Goal: Task Accomplishment & Management: Complete application form

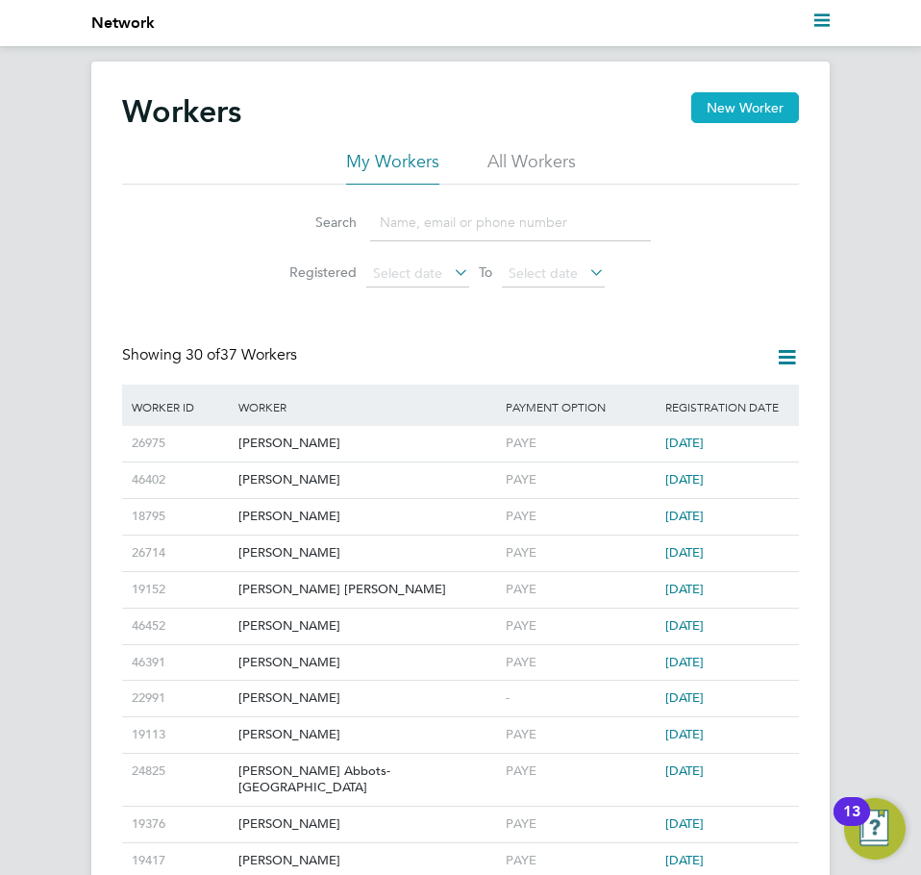
click at [754, 116] on button "New Worker" at bounding box center [745, 107] width 108 height 31
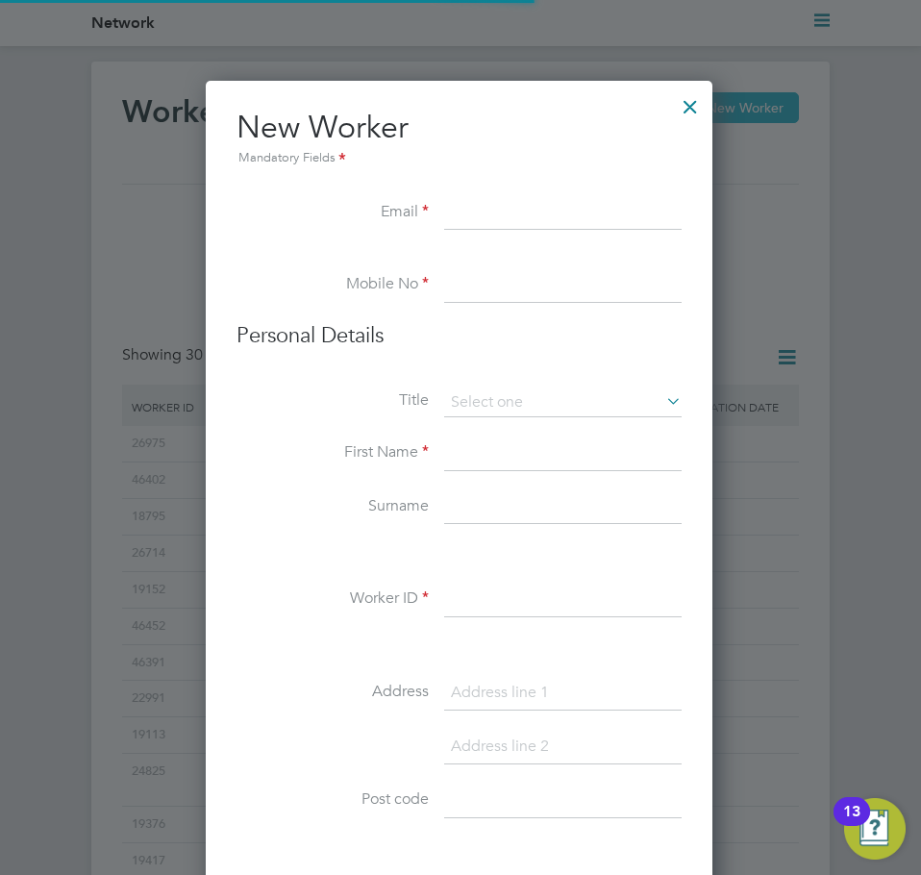
scroll to position [1636, 509]
click at [568, 210] on input at bounding box center [562, 213] width 237 height 35
paste input "myrasearle@hotmail.com"
type input "myrasearle@hotmail.com"
click at [486, 298] on input at bounding box center [562, 285] width 237 height 35
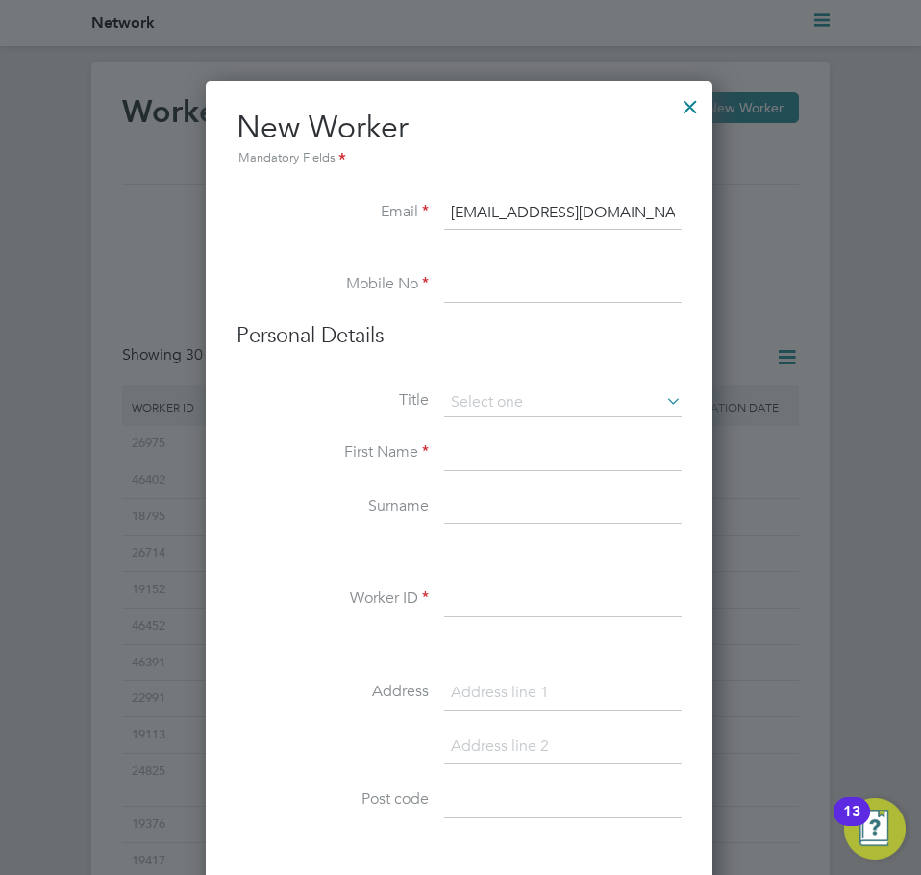
paste input "0777 587 2856"
type input "0777 587 2856"
click at [564, 403] on input at bounding box center [562, 402] width 237 height 29
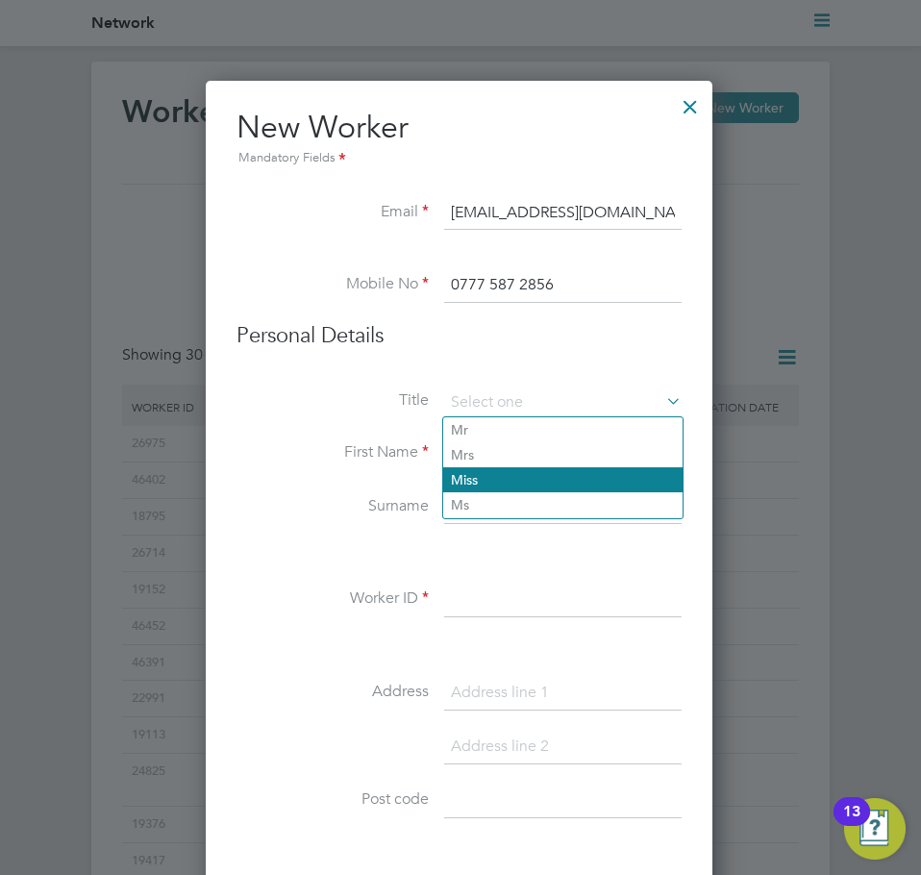
click at [496, 479] on li "Miss" at bounding box center [562, 479] width 239 height 25
type input "Miss"
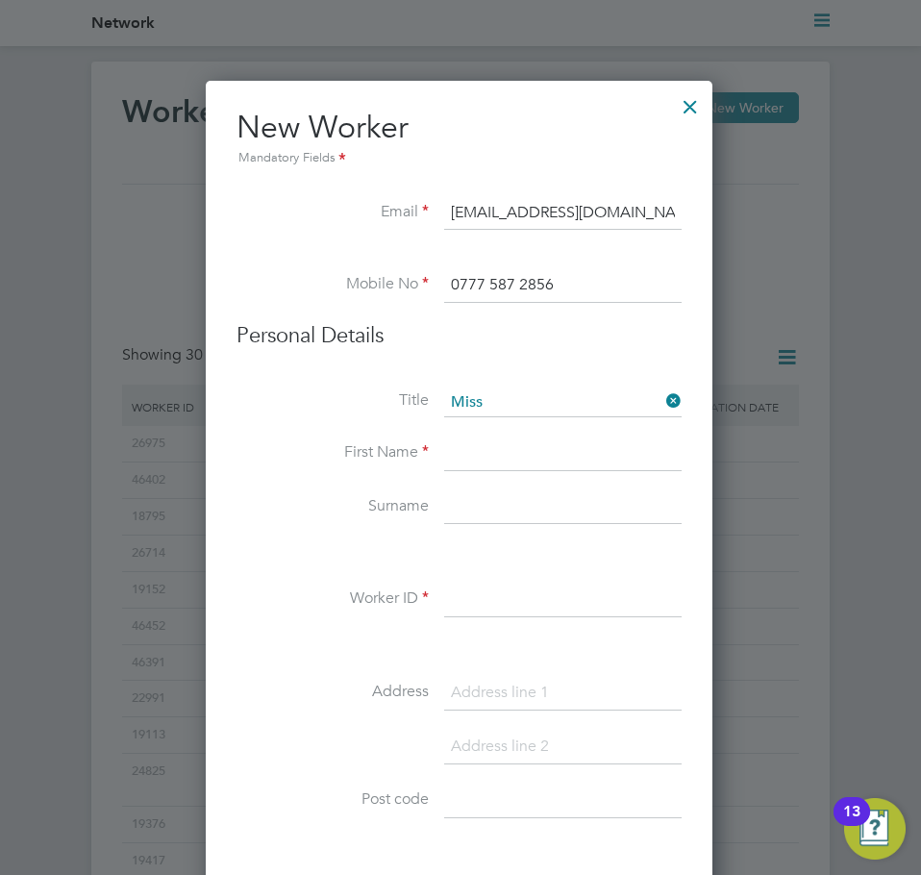
click at [504, 464] on input at bounding box center [562, 453] width 237 height 35
type input "Myra"
type input "Searle"
click at [592, 608] on input at bounding box center [562, 599] width 237 height 35
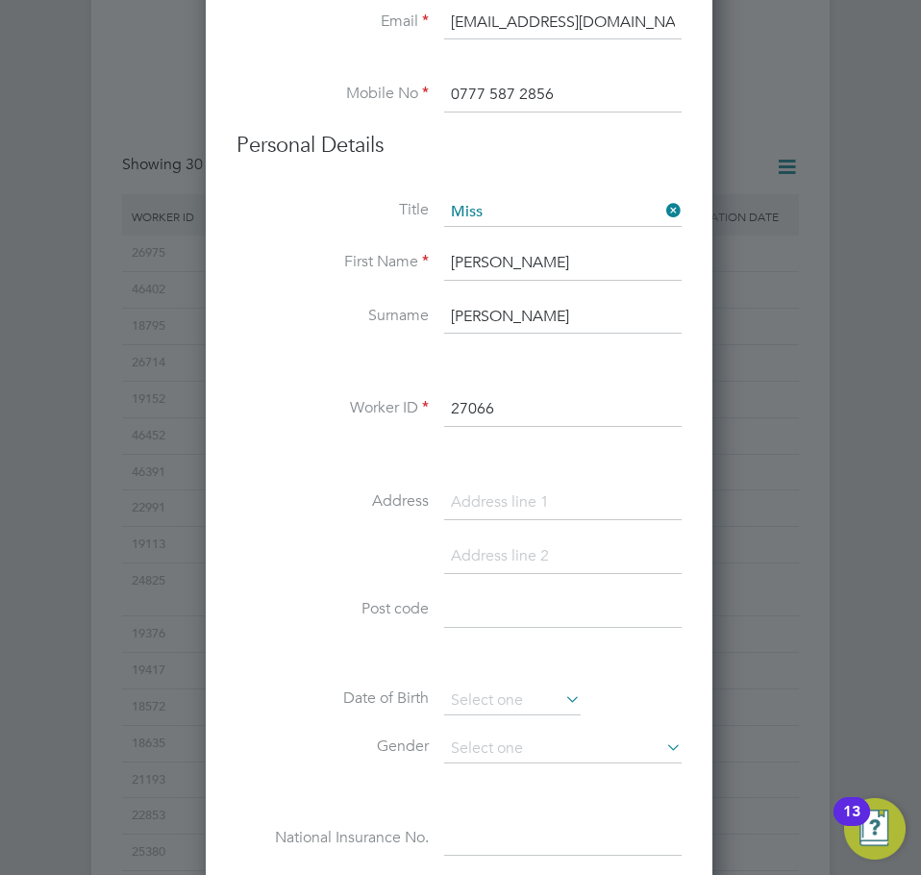
scroll to position [192, 0]
type input "27066"
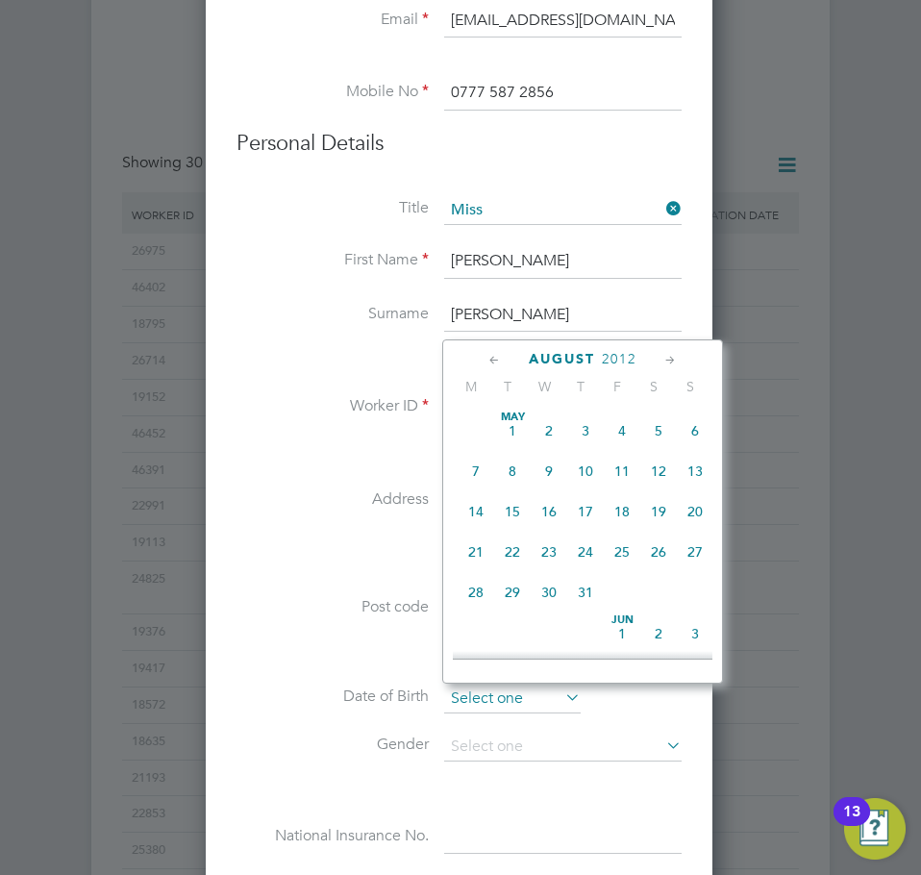
click at [496, 688] on input at bounding box center [512, 698] width 136 height 29
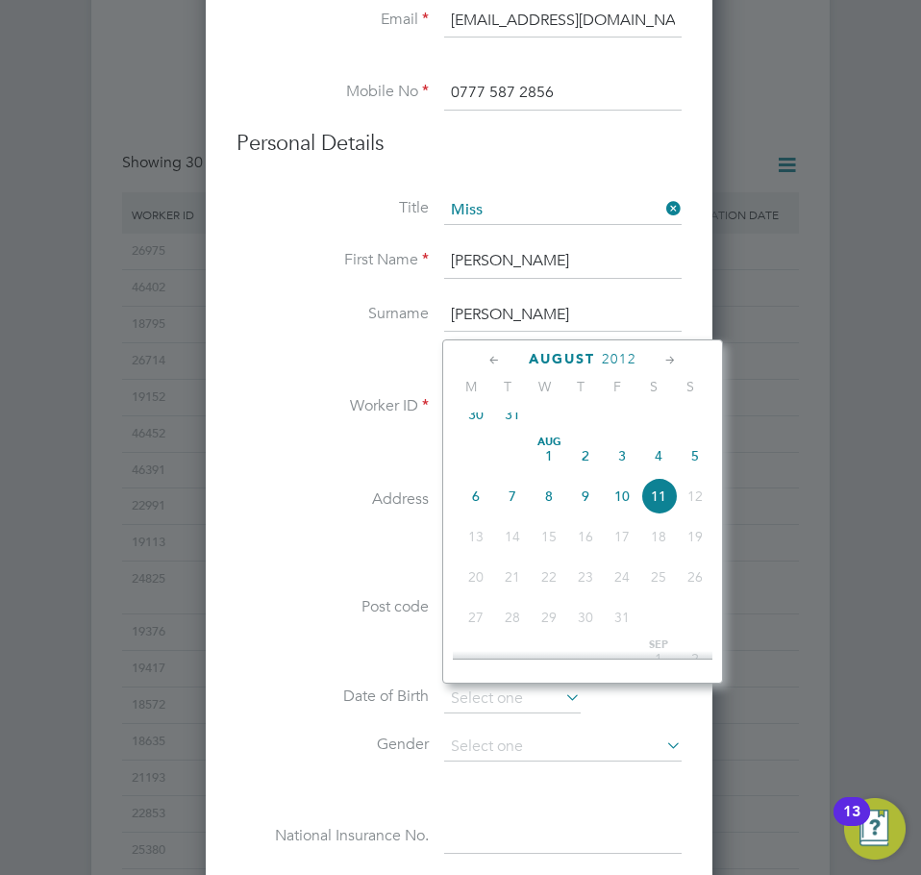
click at [614, 365] on span "2012" at bounding box center [619, 359] width 35 height 16
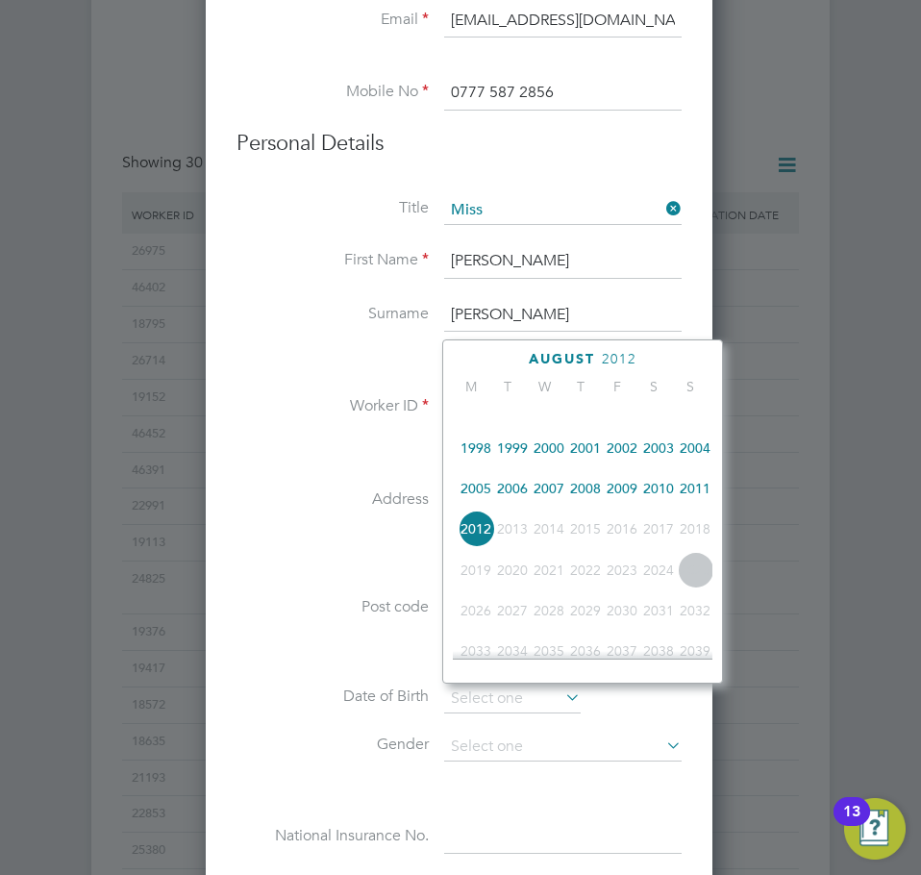
scroll to position [221, 0]
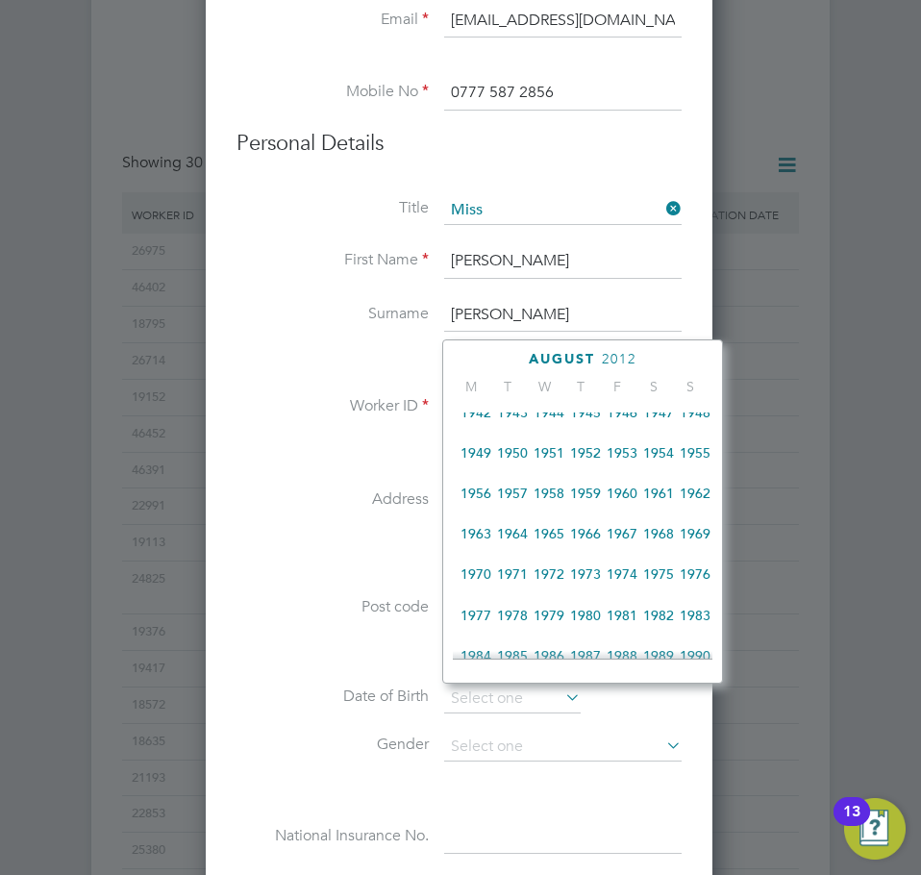
click at [483, 531] on span "1963" at bounding box center [475, 533] width 37 height 37
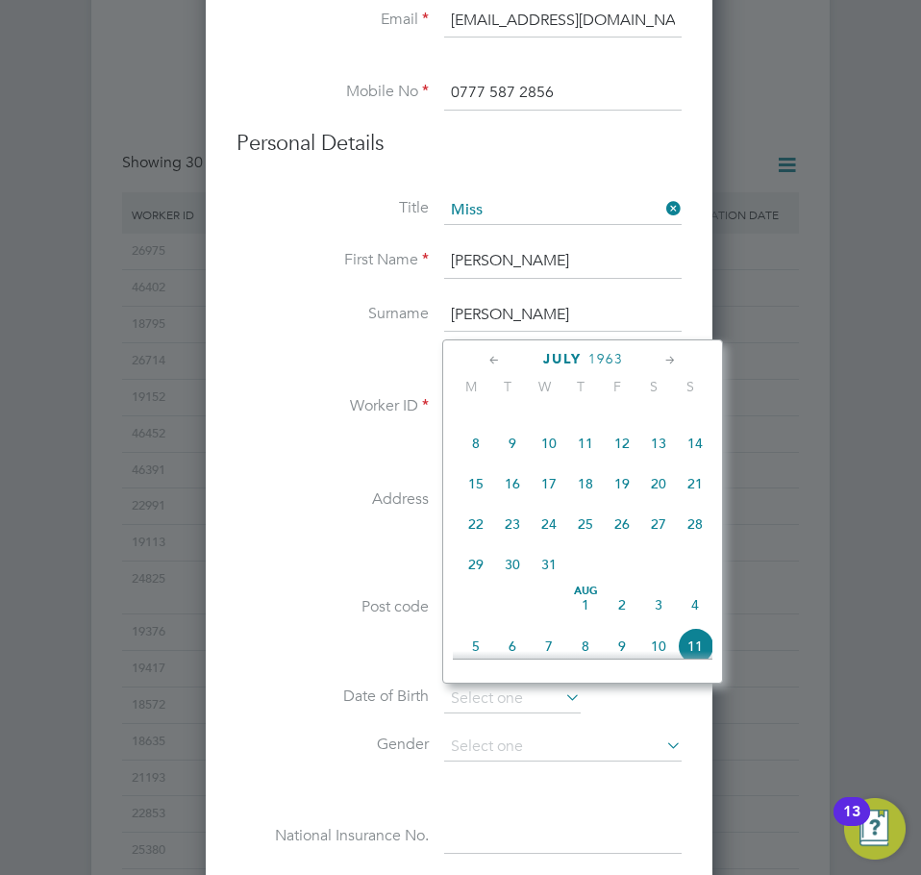
scroll to position [592, 0]
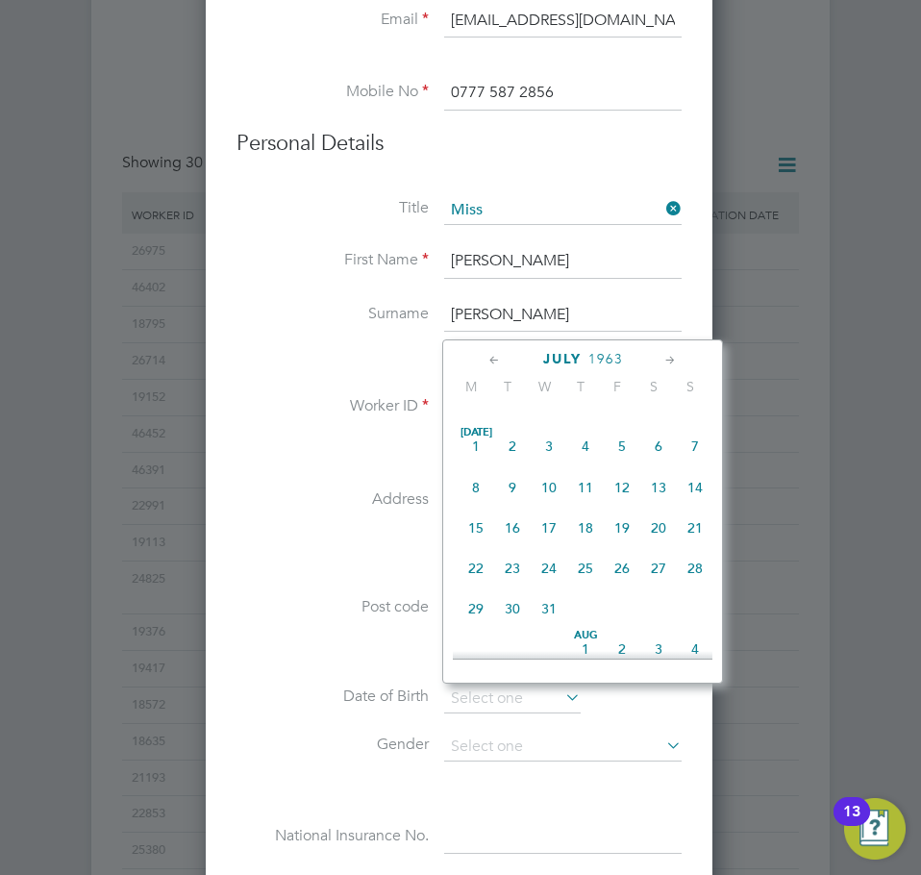
click at [474, 506] on span "8" at bounding box center [475, 487] width 37 height 37
type input "08 Jul 1963"
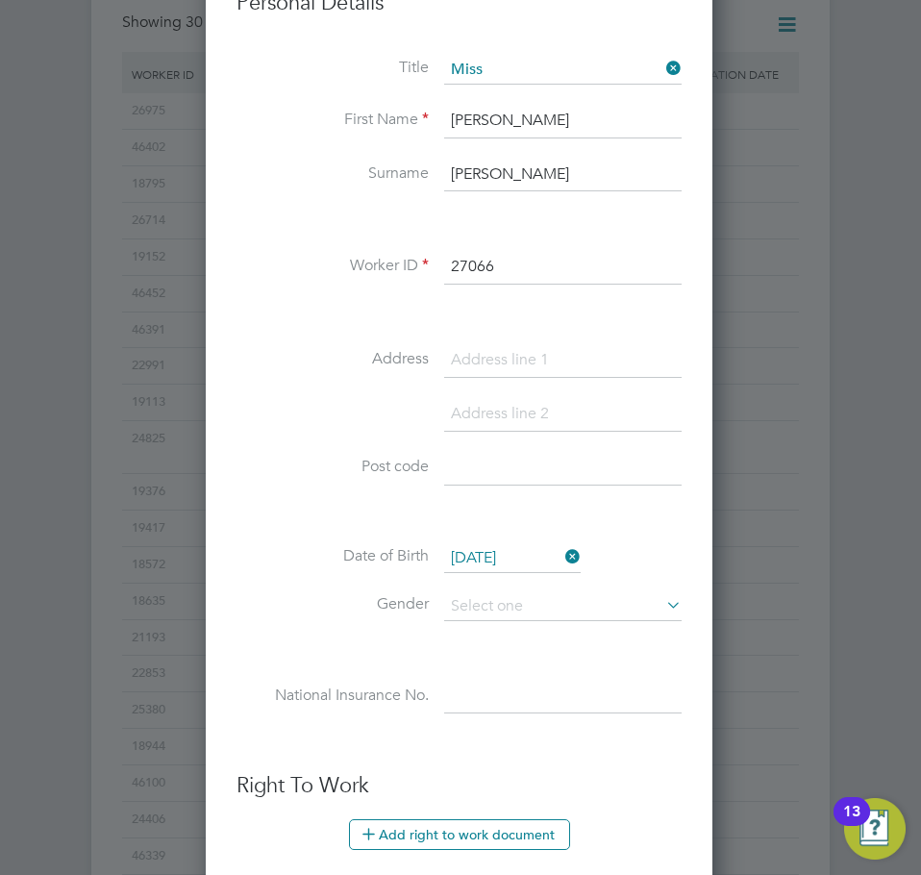
scroll to position [481, 0]
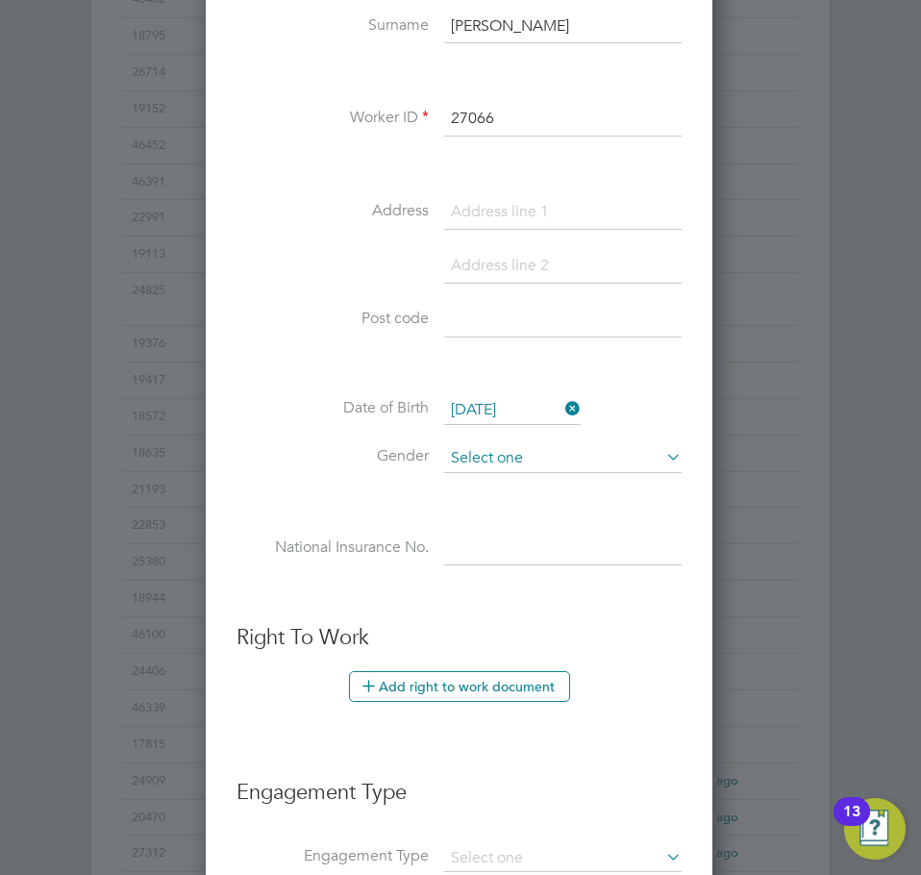
click at [524, 465] on input at bounding box center [562, 458] width 237 height 29
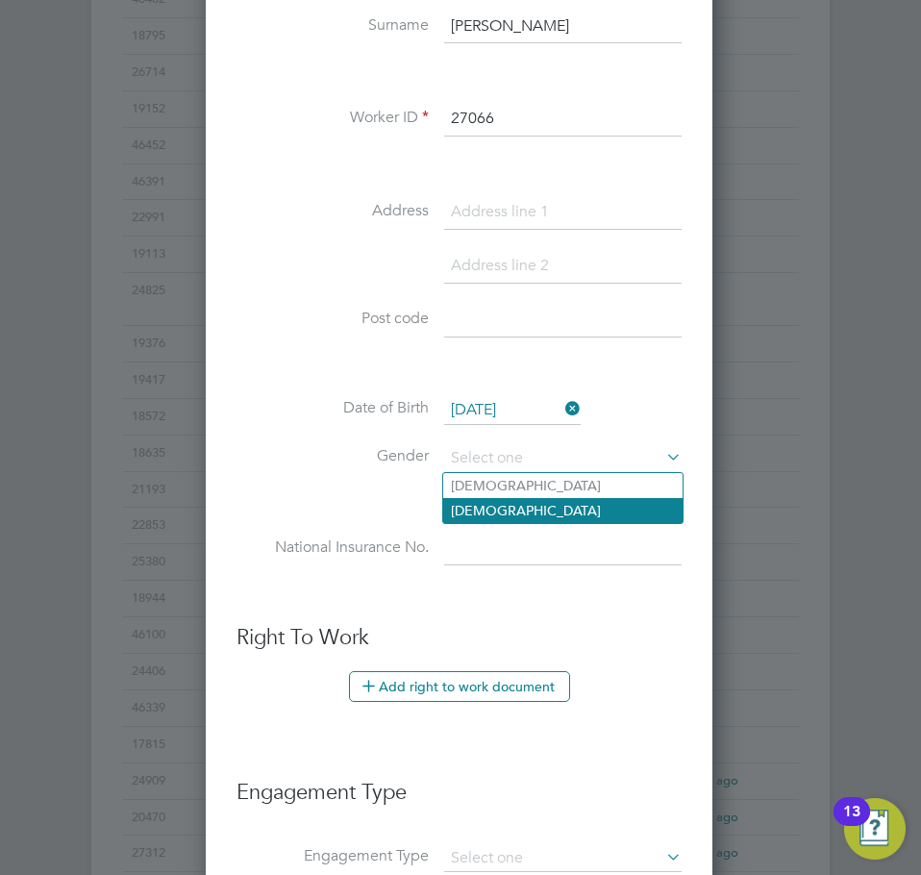
click at [521, 513] on li "Female" at bounding box center [562, 510] width 239 height 25
type input "Female"
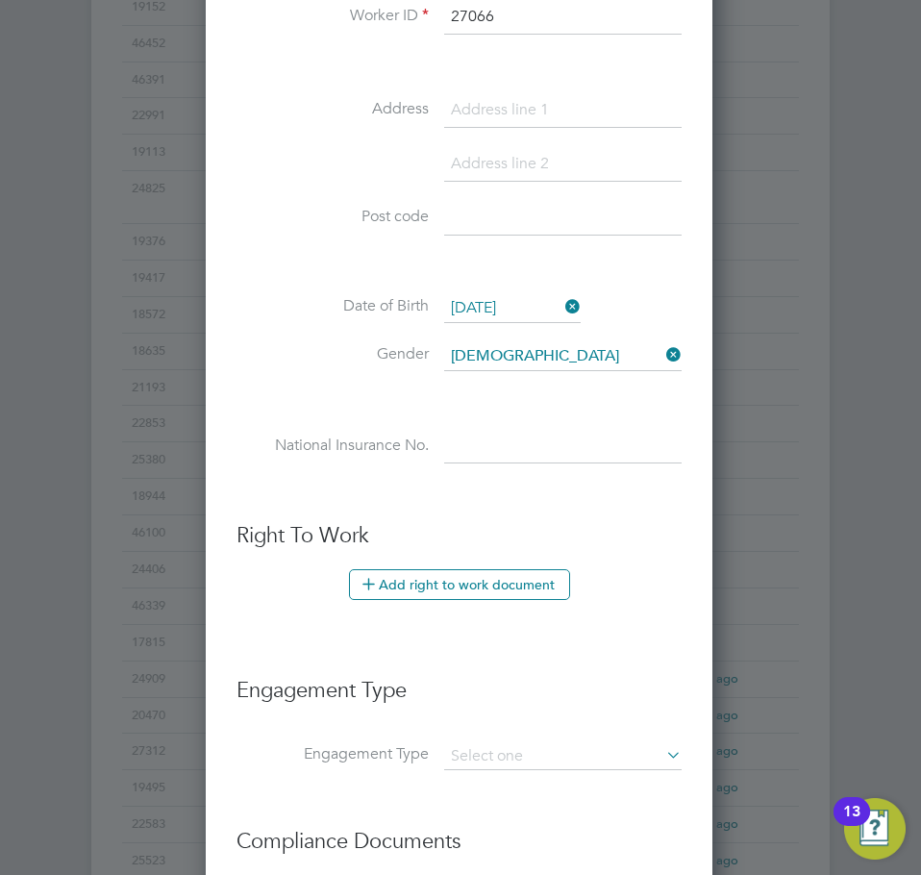
scroll to position [673, 0]
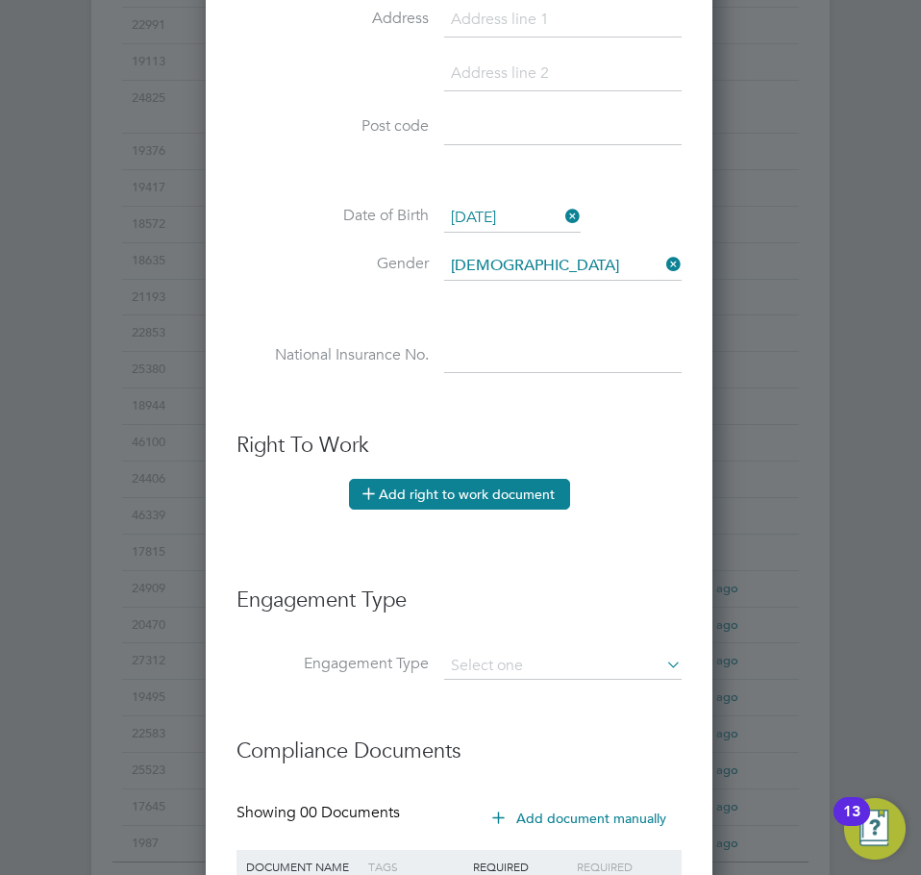
click at [453, 501] on button "Add right to work document" at bounding box center [459, 494] width 221 height 31
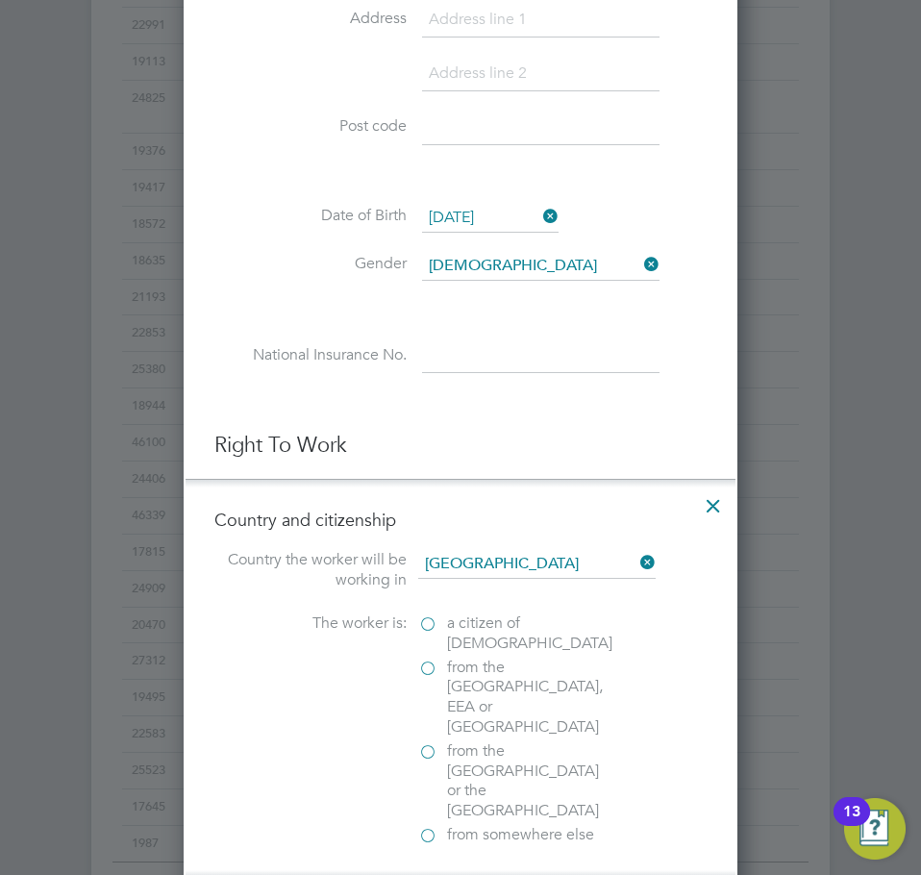
click at [442, 626] on label "a citizen of United Kingdom" at bounding box center [514, 633] width 192 height 40
click at [0, 0] on input "a citizen of United Kingdom" at bounding box center [0, 0] width 0 height 0
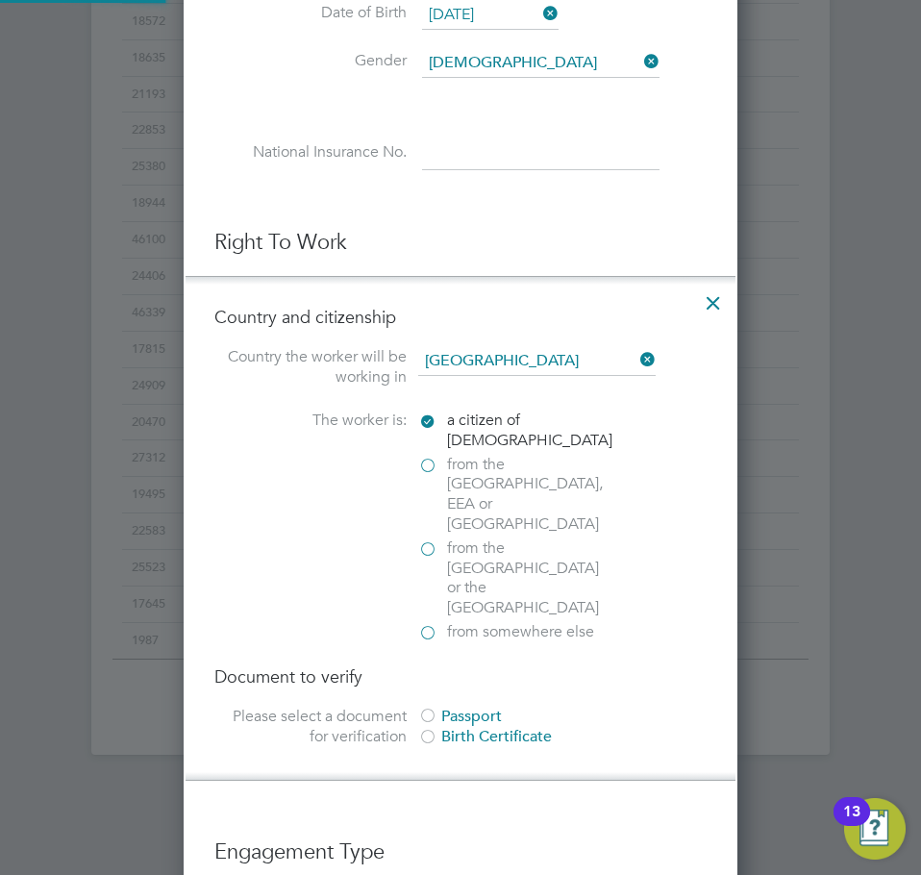
scroll to position [1057, 0]
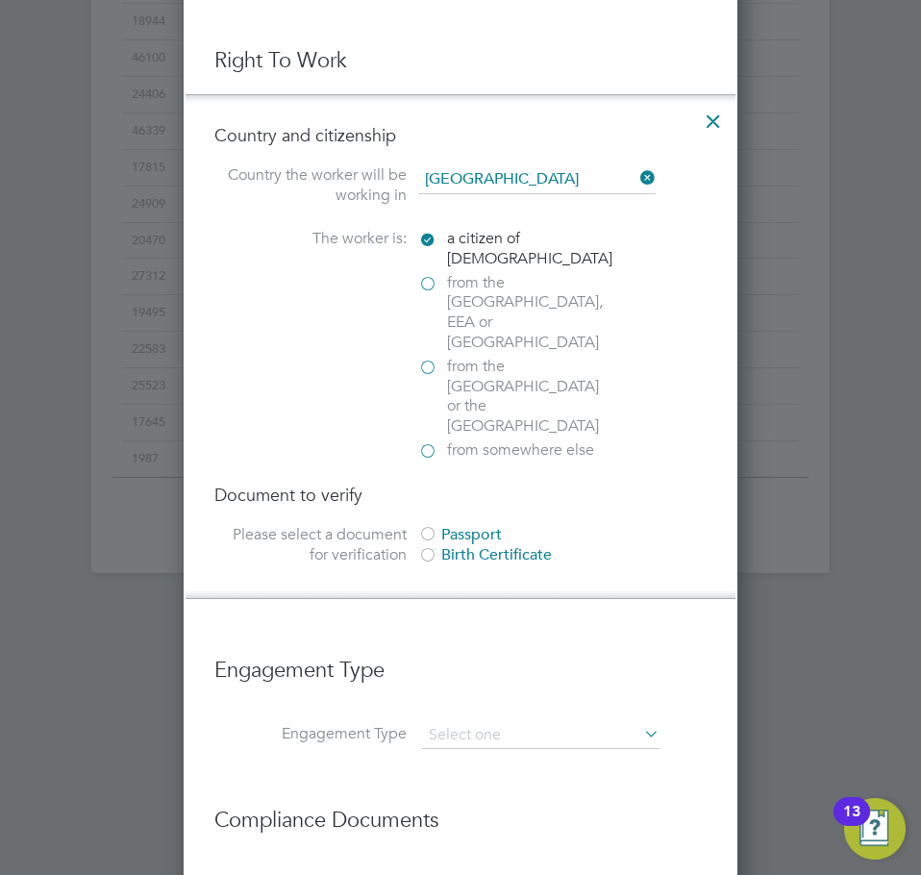
click at [461, 525] on div "Passport" at bounding box center [562, 535] width 288 height 20
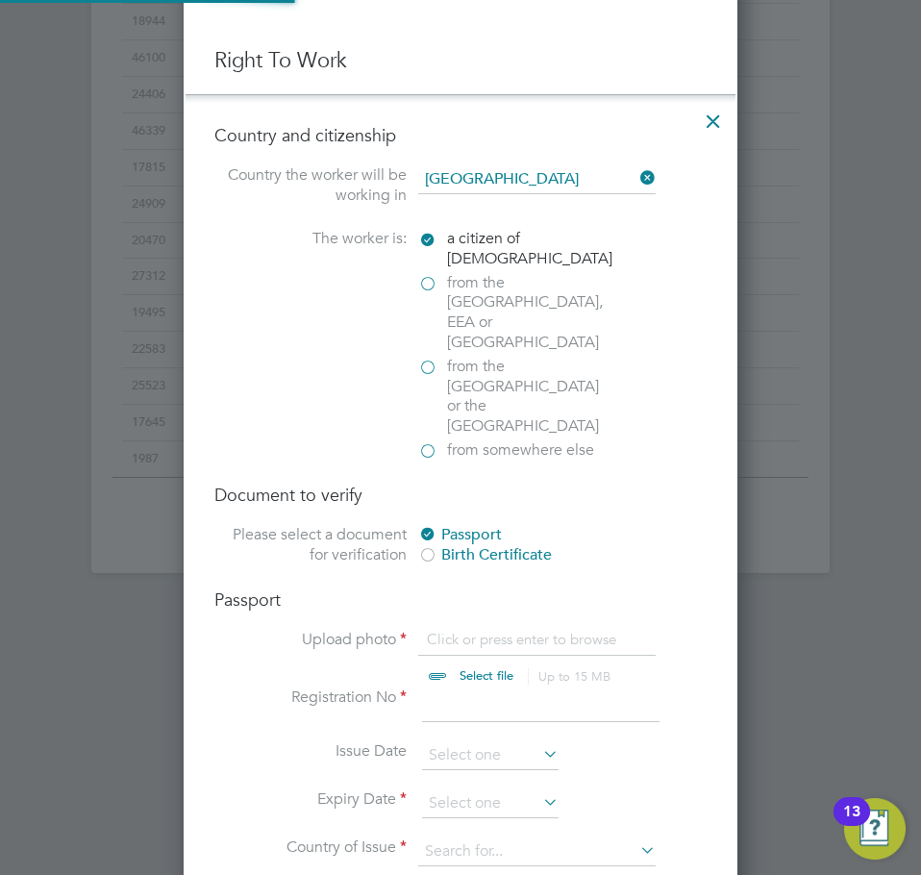
scroll to position [26, 238]
click at [477, 630] on input "file" at bounding box center [505, 659] width 302 height 58
type input "C:\fakepath\Myra Searle PP.jpg"
click at [505, 687] on input at bounding box center [540, 704] width 237 height 35
type input "538665847"
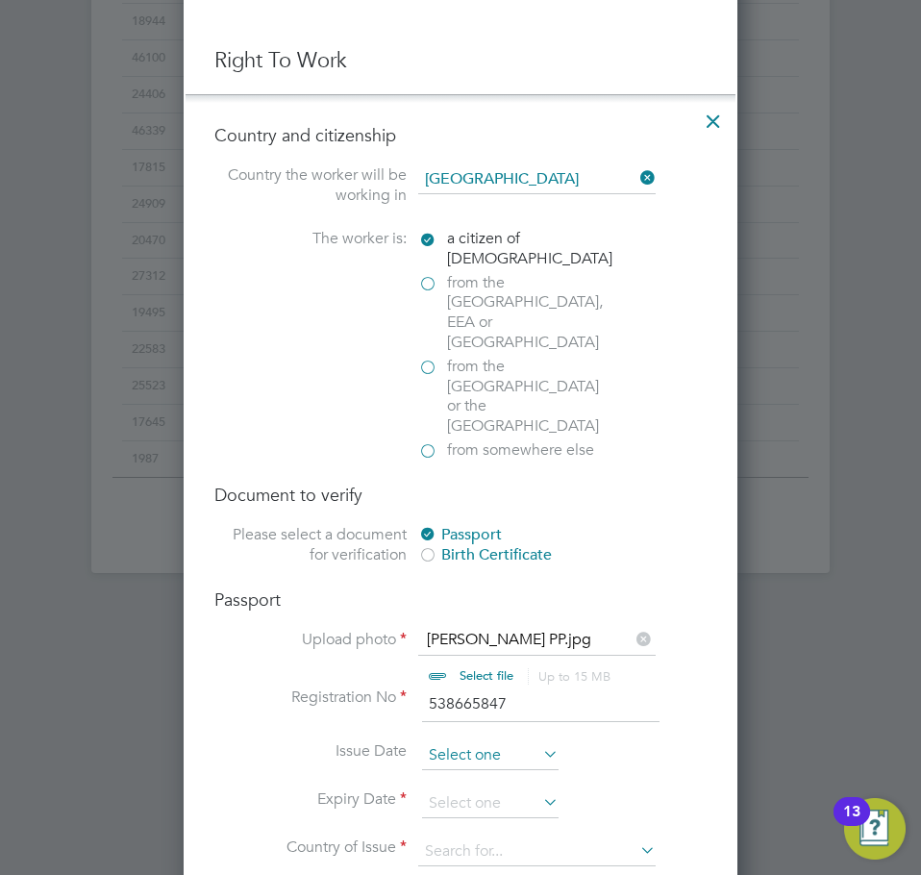
click at [518, 741] on input at bounding box center [490, 755] width 136 height 29
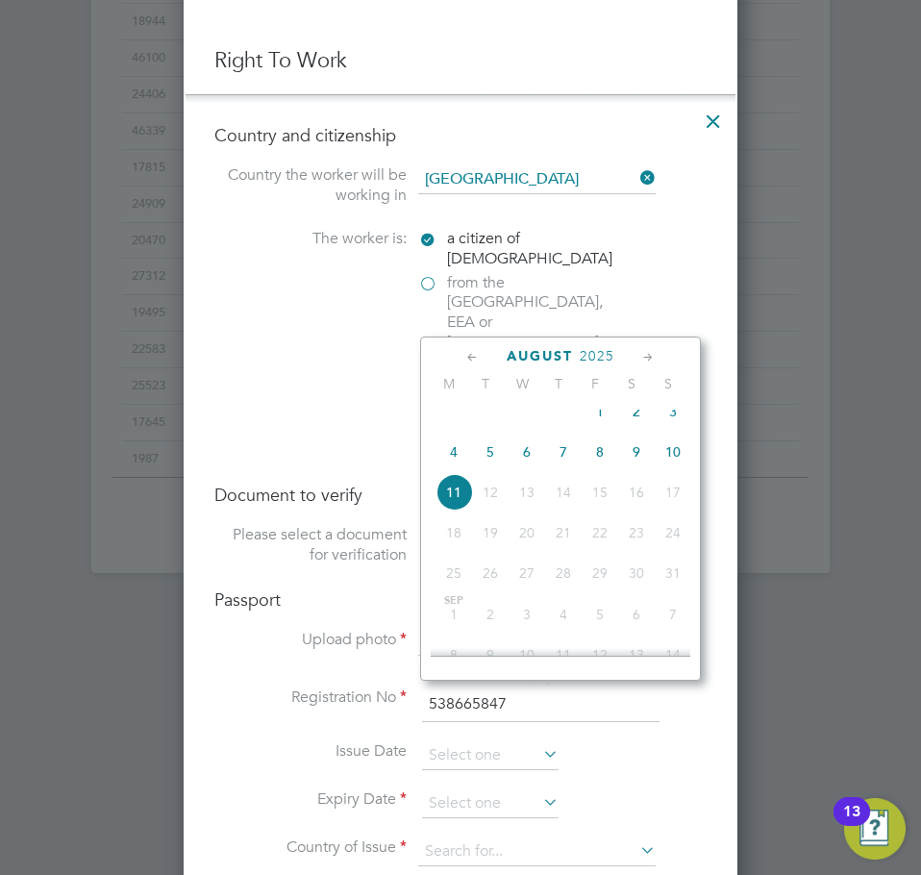
click at [591, 357] on span "2025" at bounding box center [597, 356] width 35 height 16
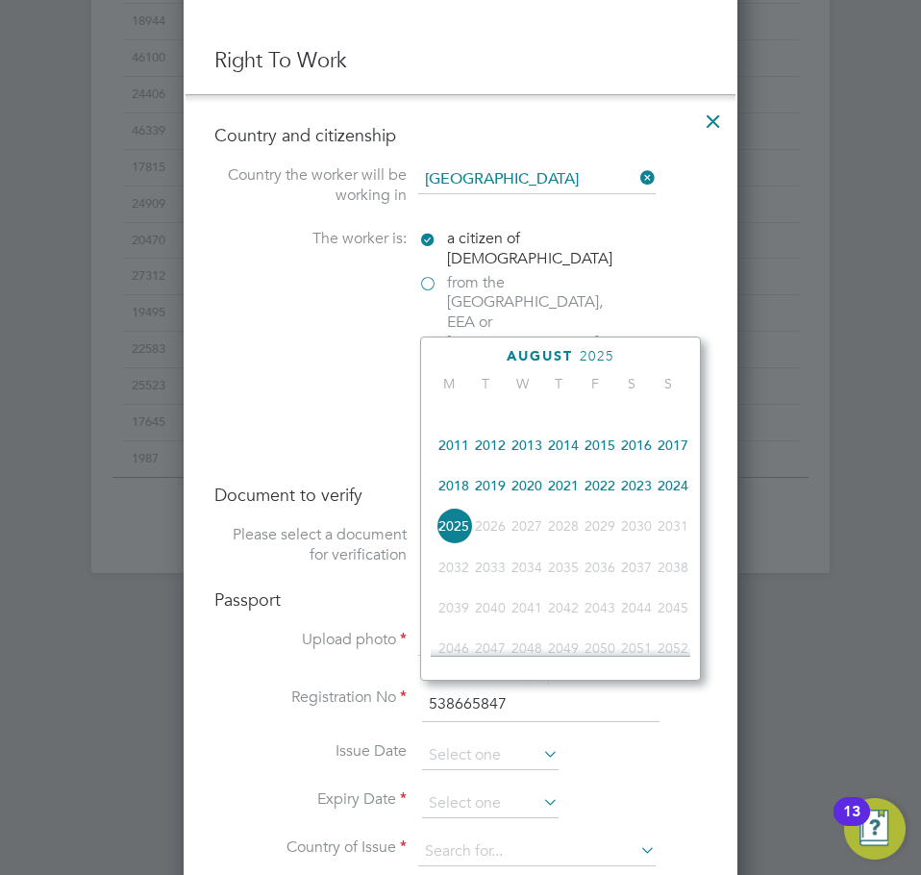
click at [688, 454] on span "2017" at bounding box center [673, 445] width 37 height 37
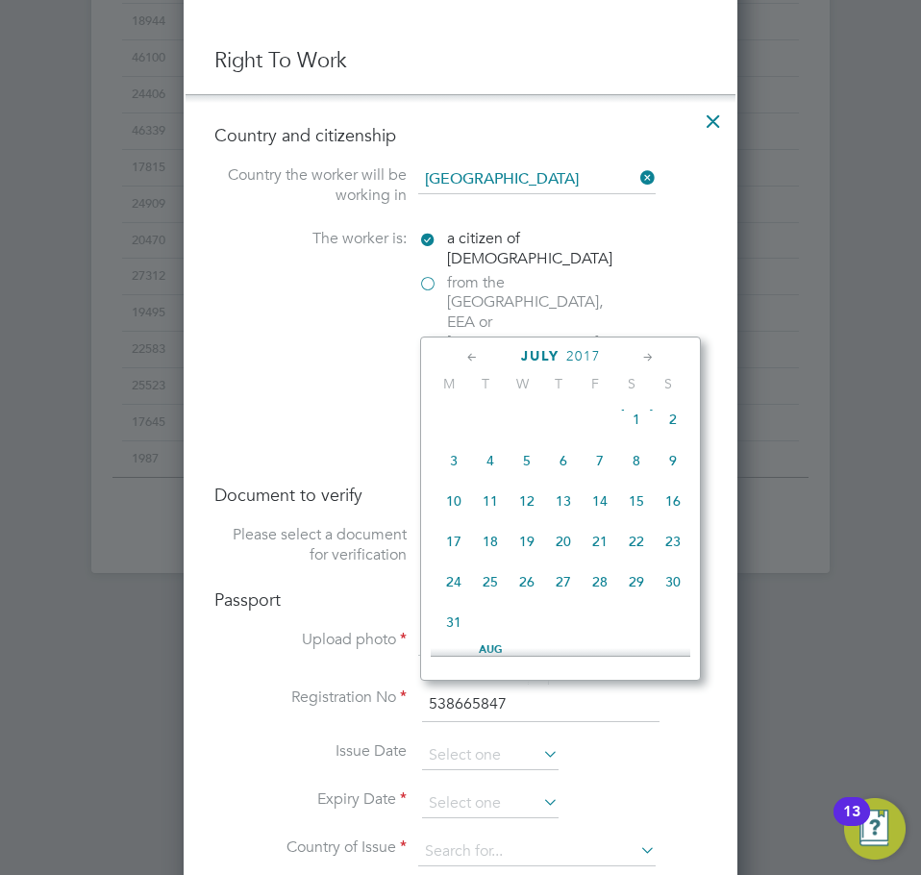
scroll to position [221, 0]
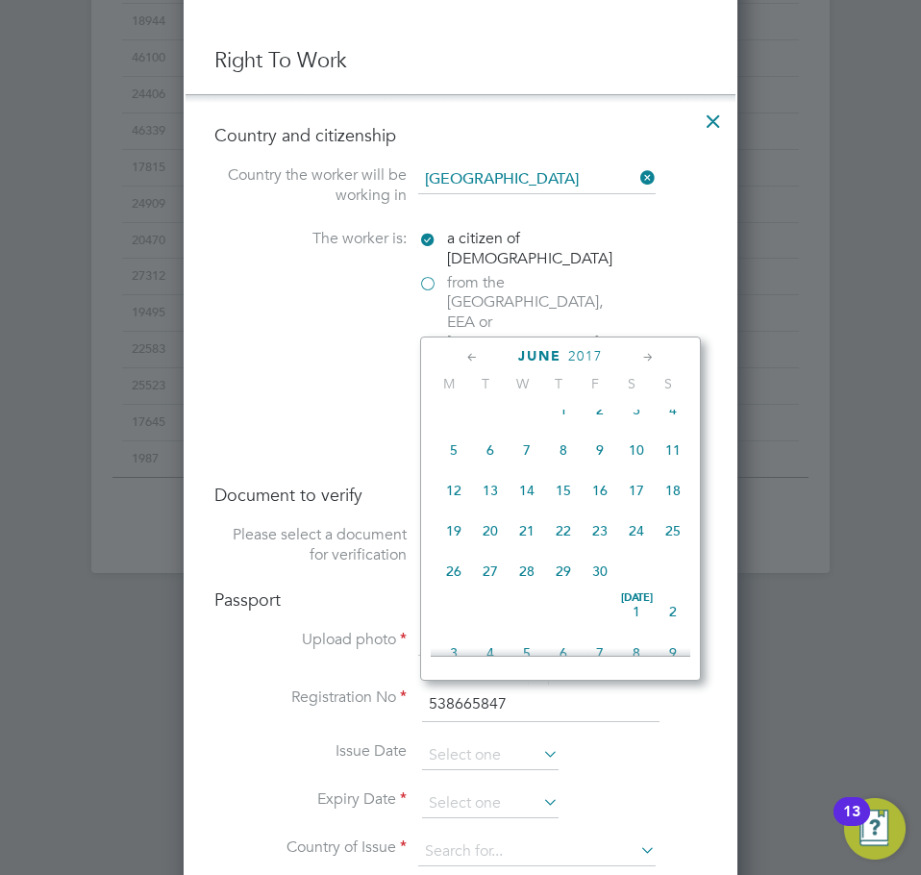
click at [603, 583] on span "30" at bounding box center [599, 571] width 37 height 37
type input "30 Jun 2017"
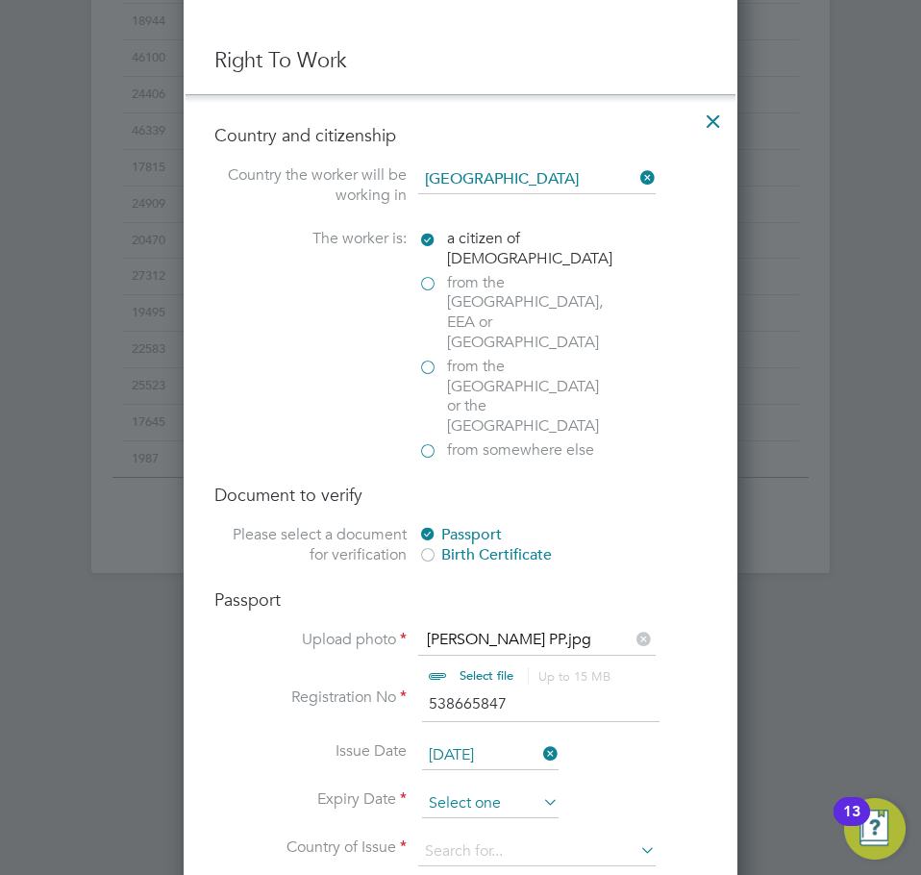
click at [432, 789] on input at bounding box center [490, 803] width 136 height 29
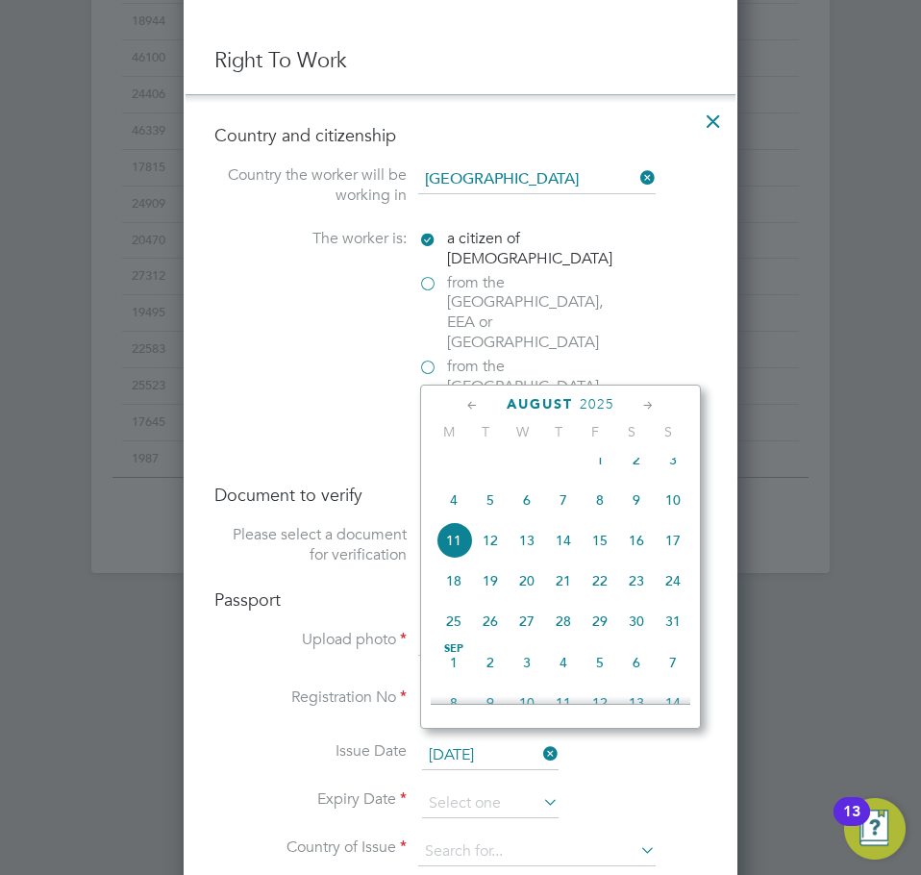
click at [614, 409] on span "2025" at bounding box center [597, 404] width 35 height 16
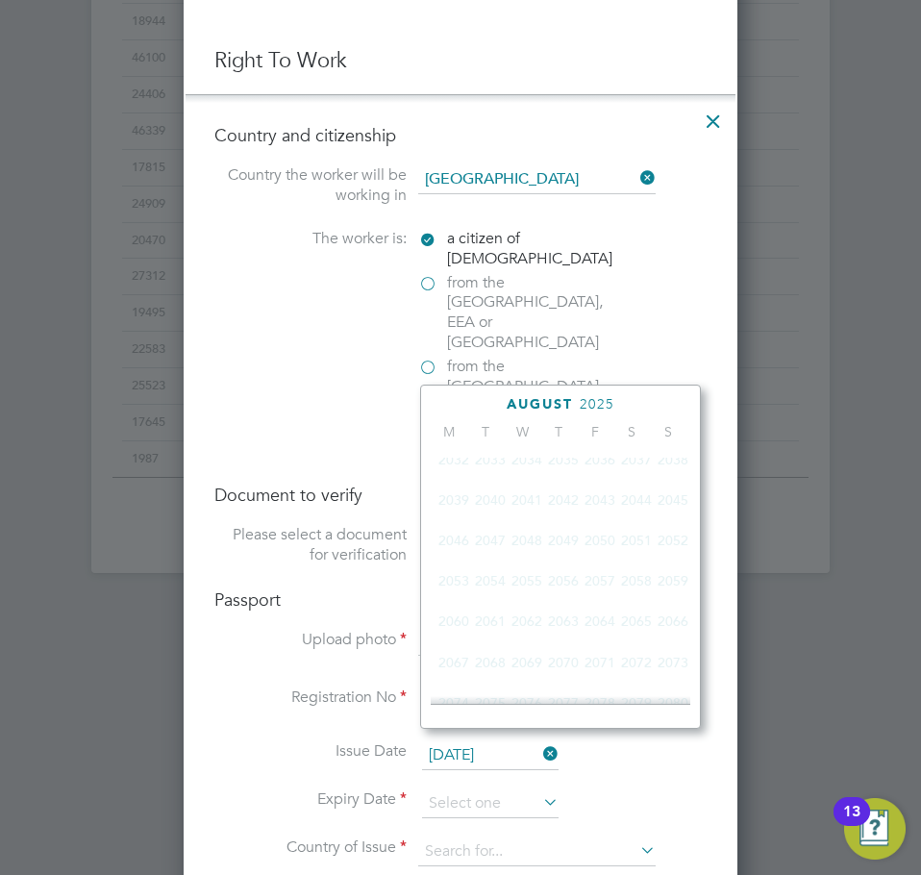
scroll to position [509, 0]
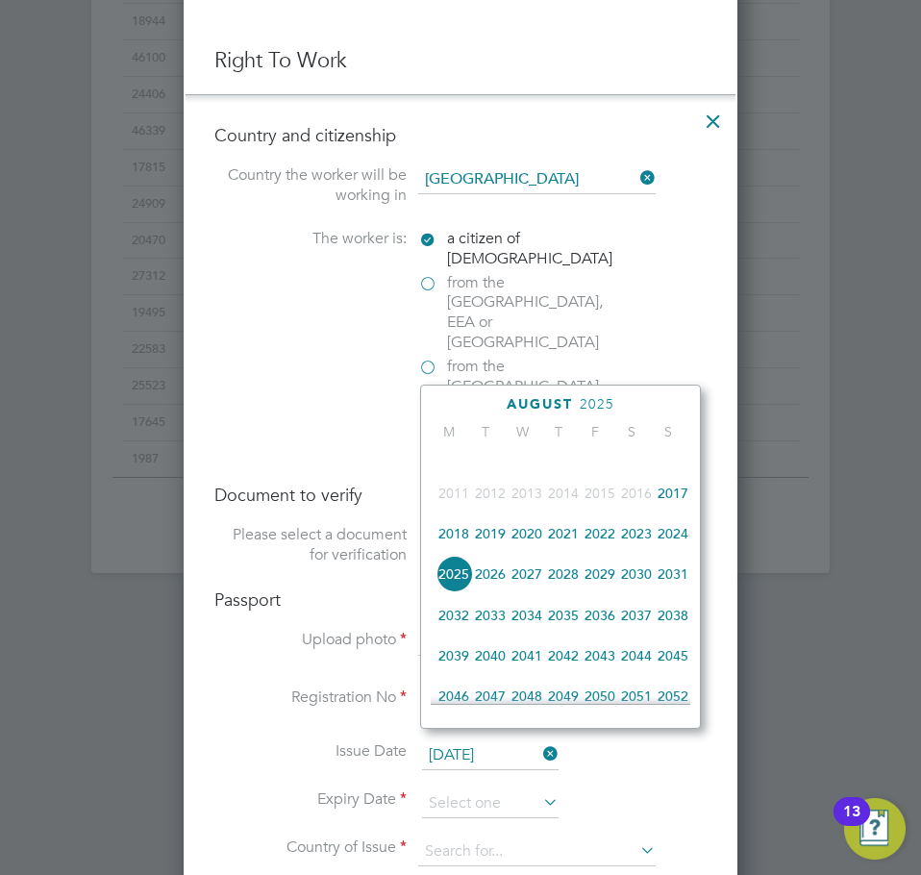
click at [566, 591] on span "2028" at bounding box center [563, 574] width 37 height 37
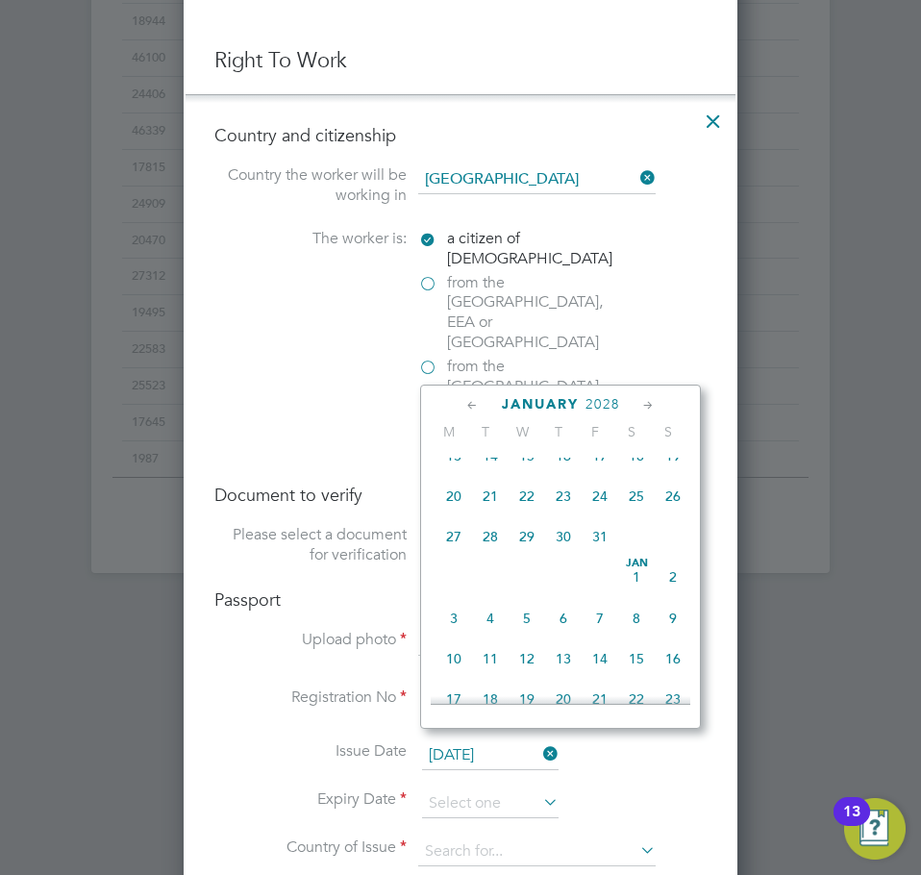
scroll to position [400, 0]
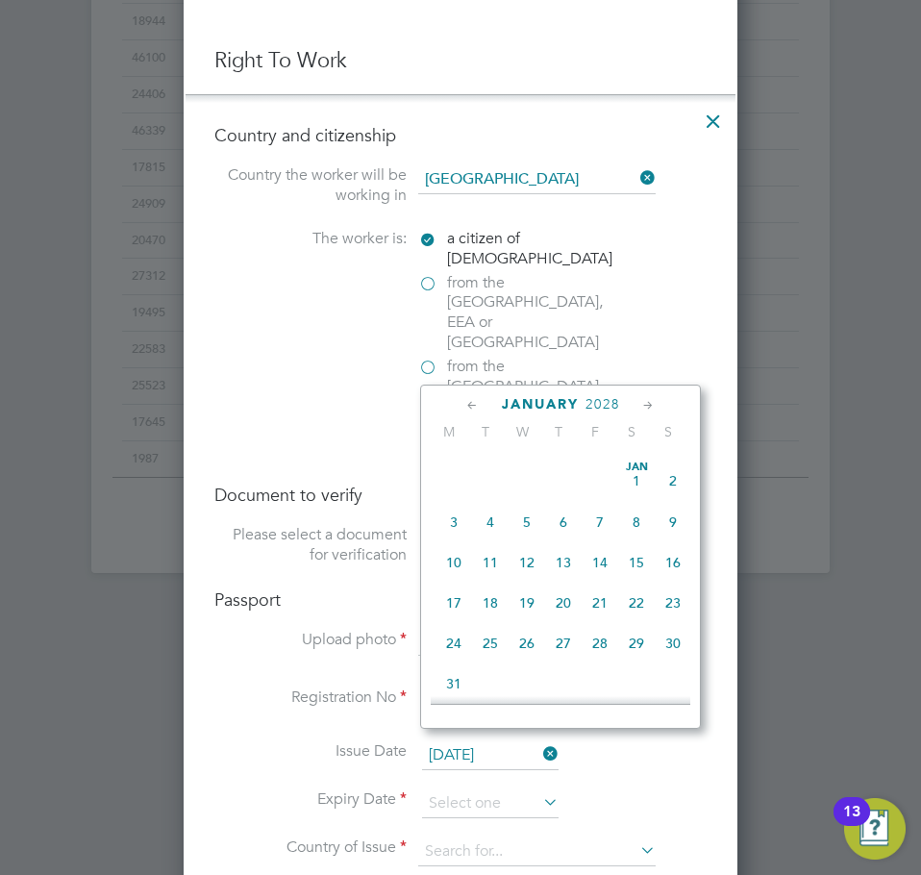
click at [670, 655] on span "30" at bounding box center [673, 643] width 37 height 37
type input "30 Jan 2028"
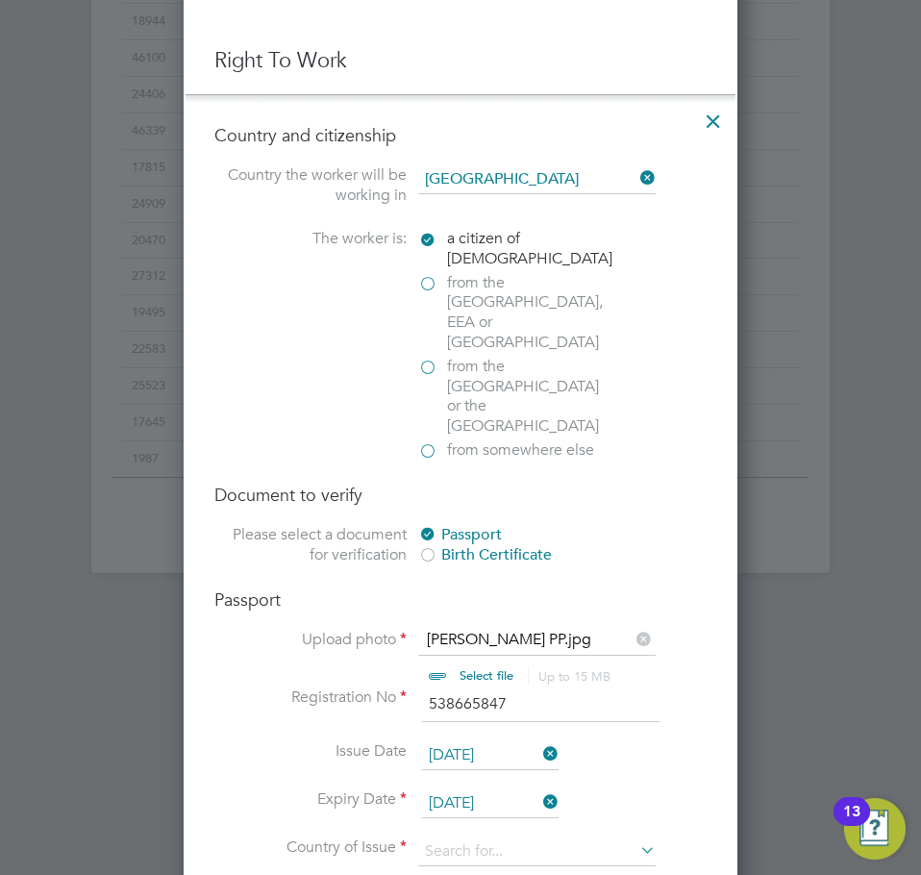
scroll to position [1249, 0]
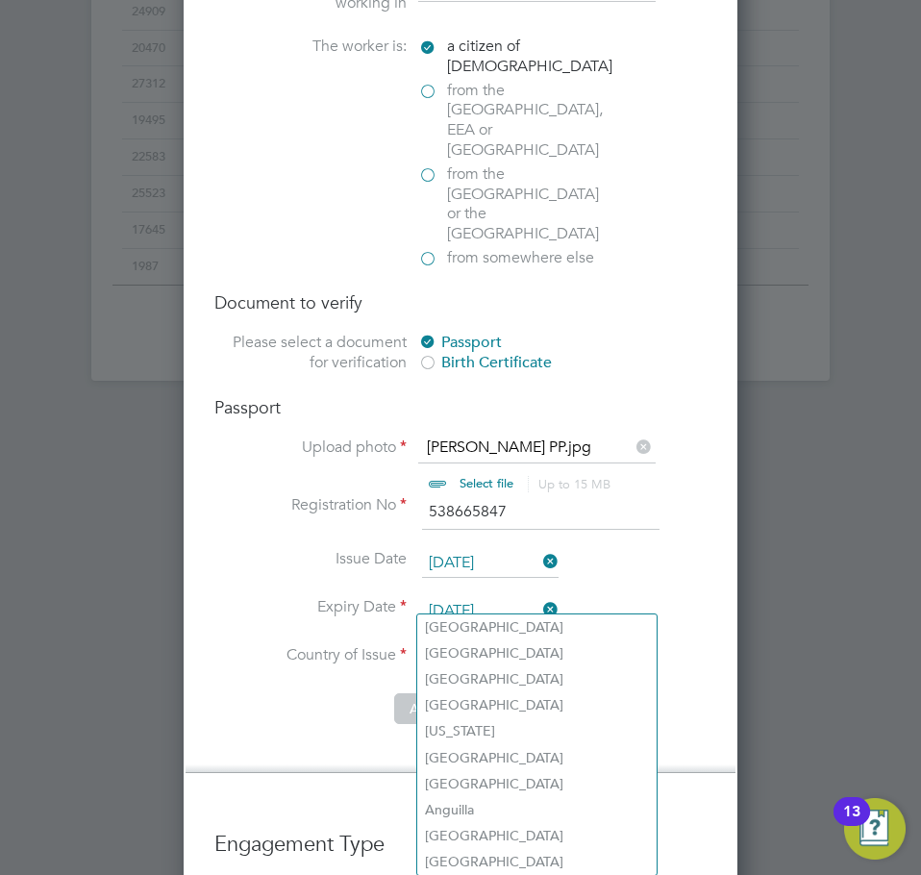
click at [521, 645] on input at bounding box center [536, 659] width 237 height 29
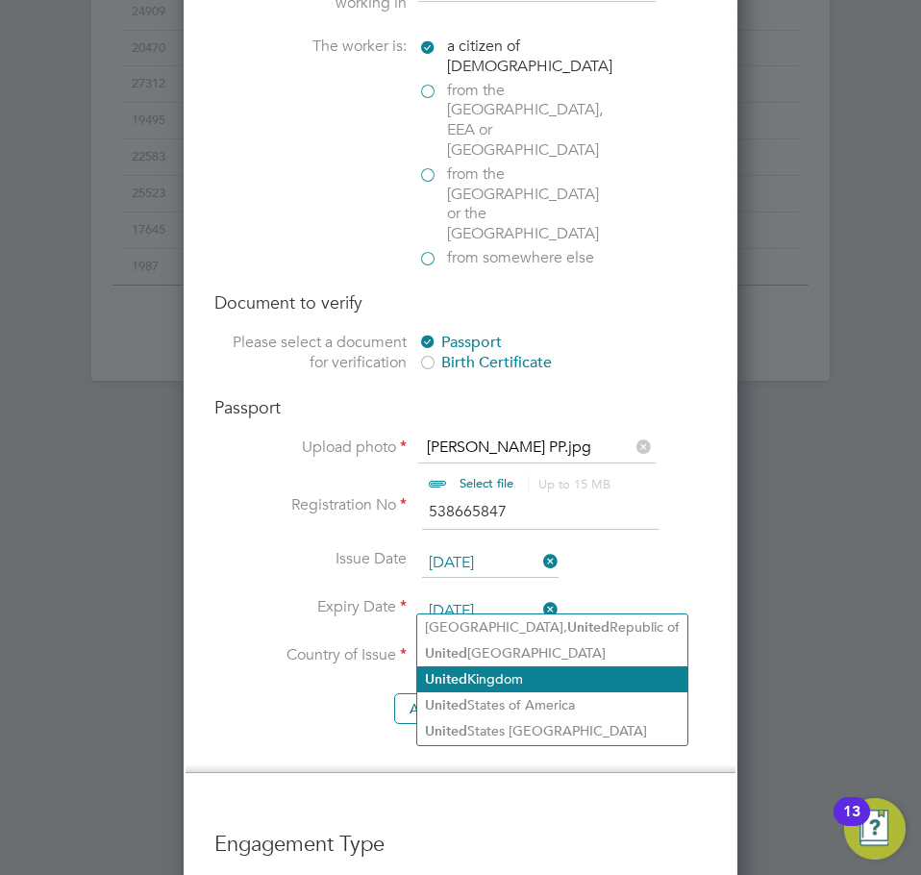
click at [514, 680] on li "United Kingdom" at bounding box center [552, 679] width 270 height 26
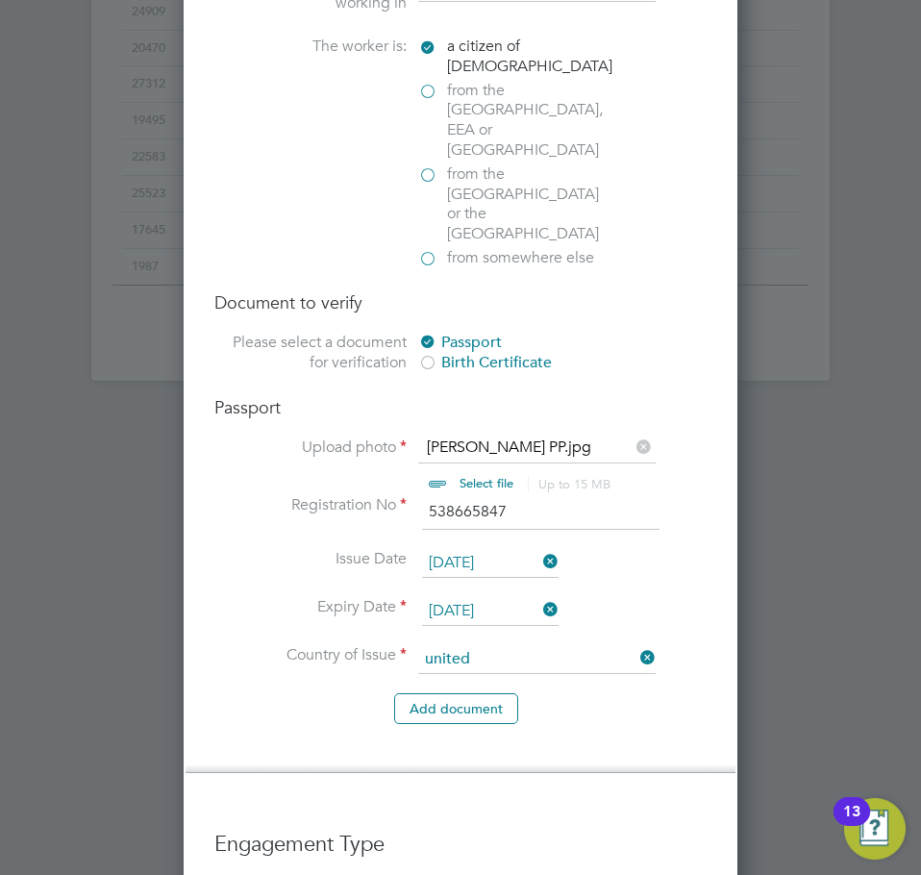
type input "United Kingdom"
click at [447, 693] on button "Add document" at bounding box center [456, 708] width 124 height 31
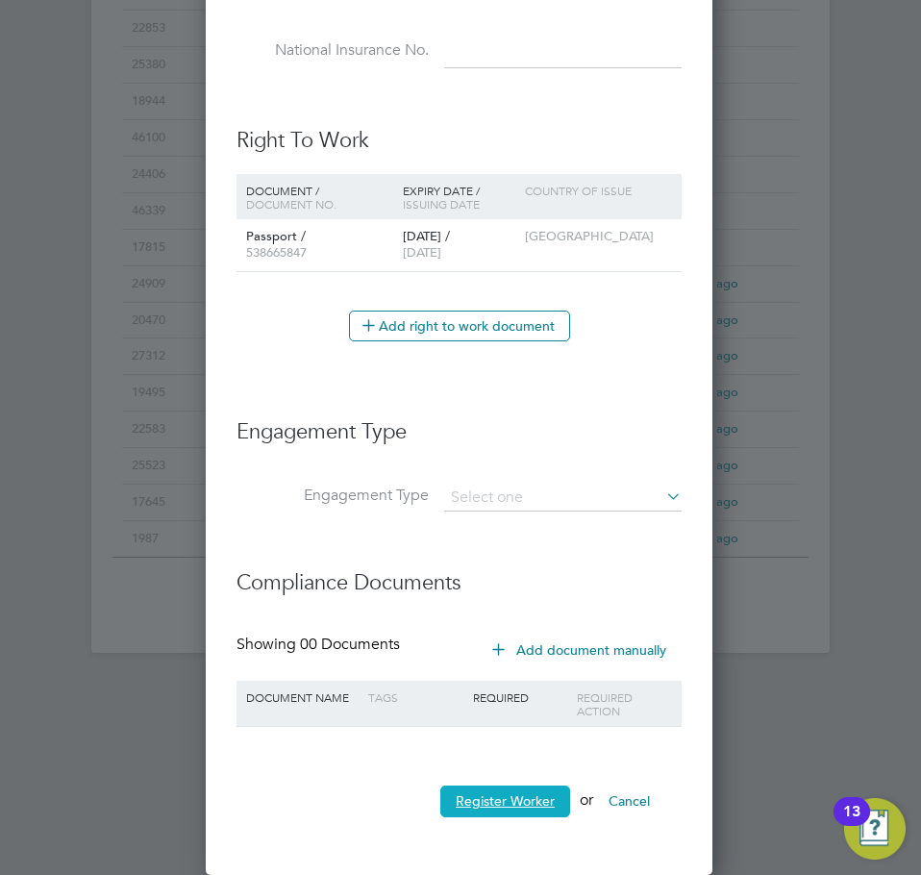
click at [510, 803] on button "Register Worker" at bounding box center [505, 800] width 130 height 31
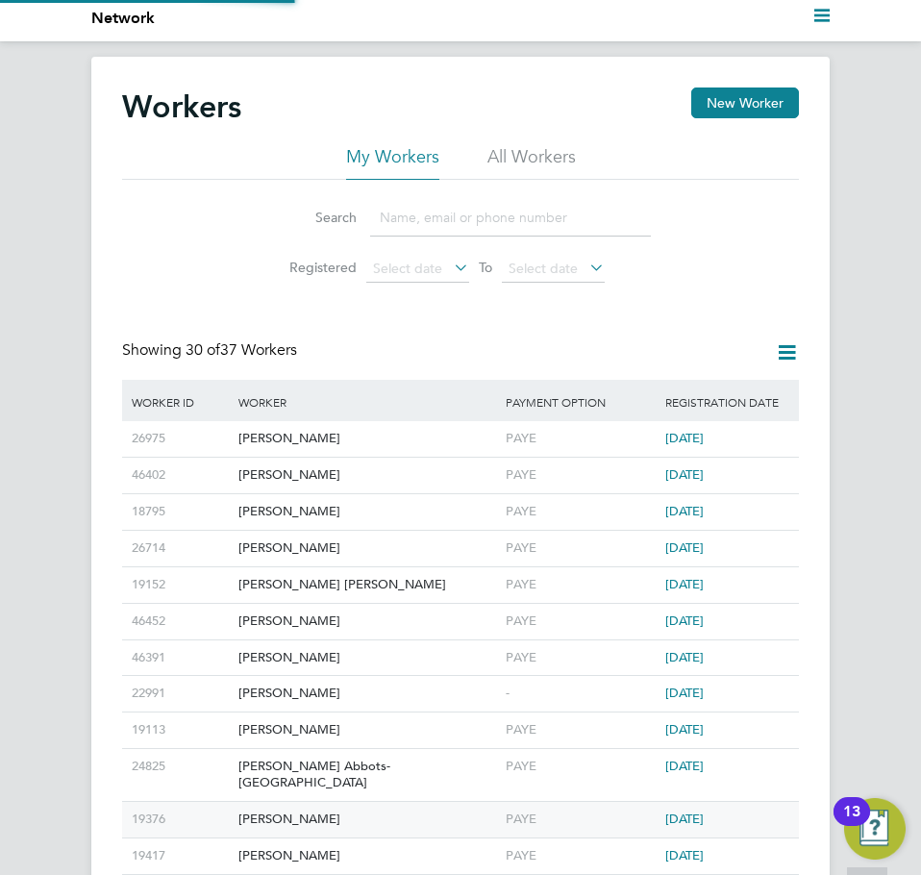
scroll to position [0, 0]
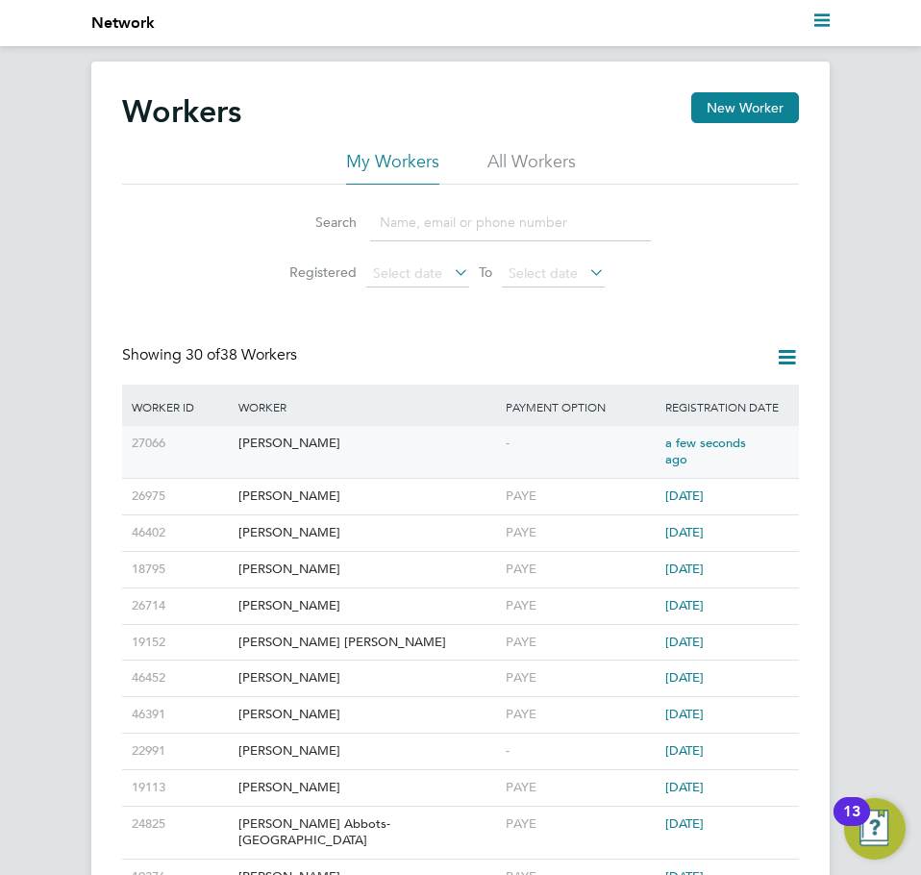
click at [294, 449] on div "Myra Searle" at bounding box center [367, 444] width 267 height 36
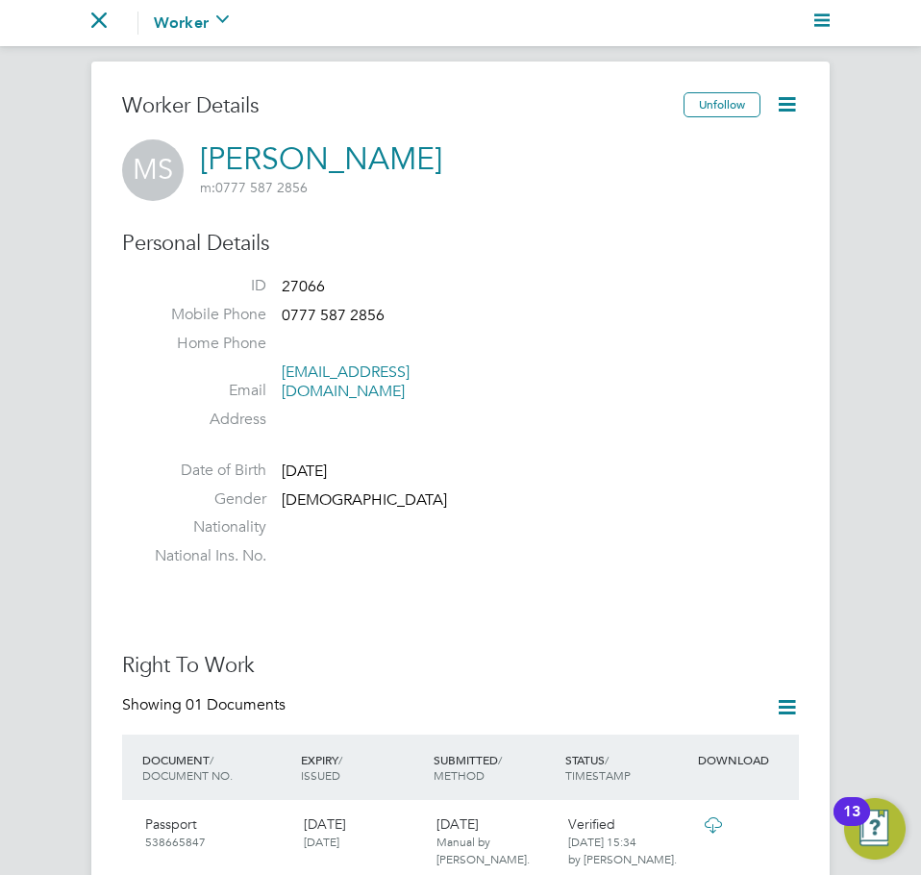
click at [764, 111] on div "Unfollow" at bounding box center [740, 114] width 115 height 44
click at [780, 110] on icon at bounding box center [787, 104] width 24 height 24
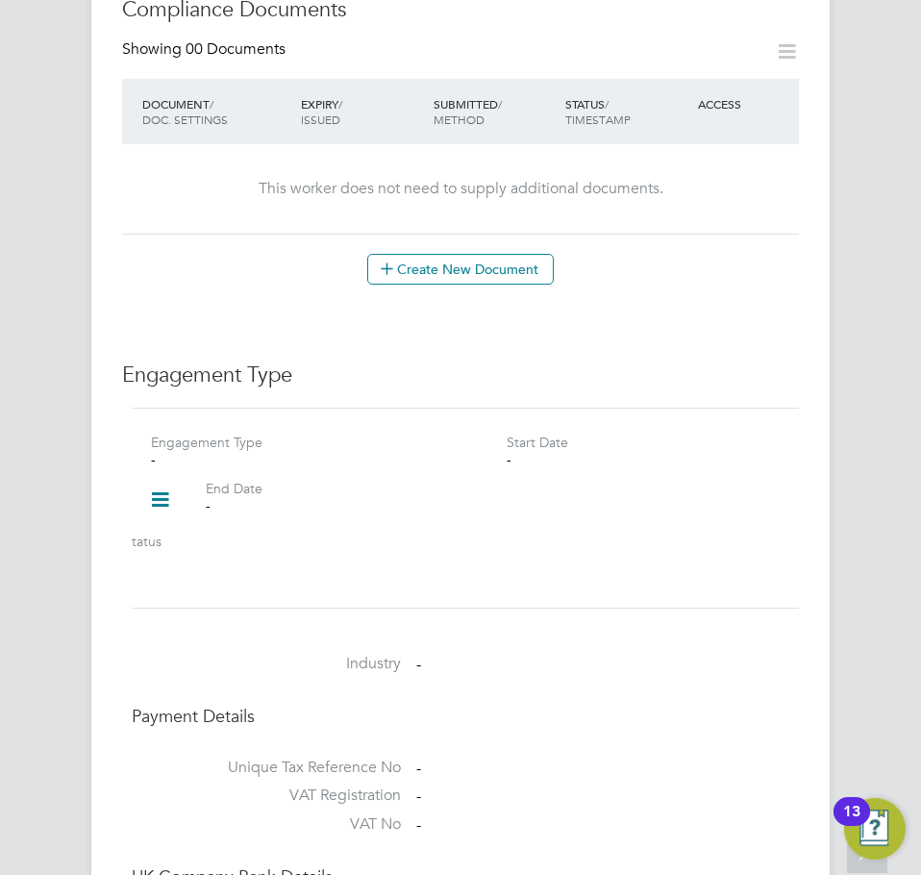
scroll to position [1057, 0]
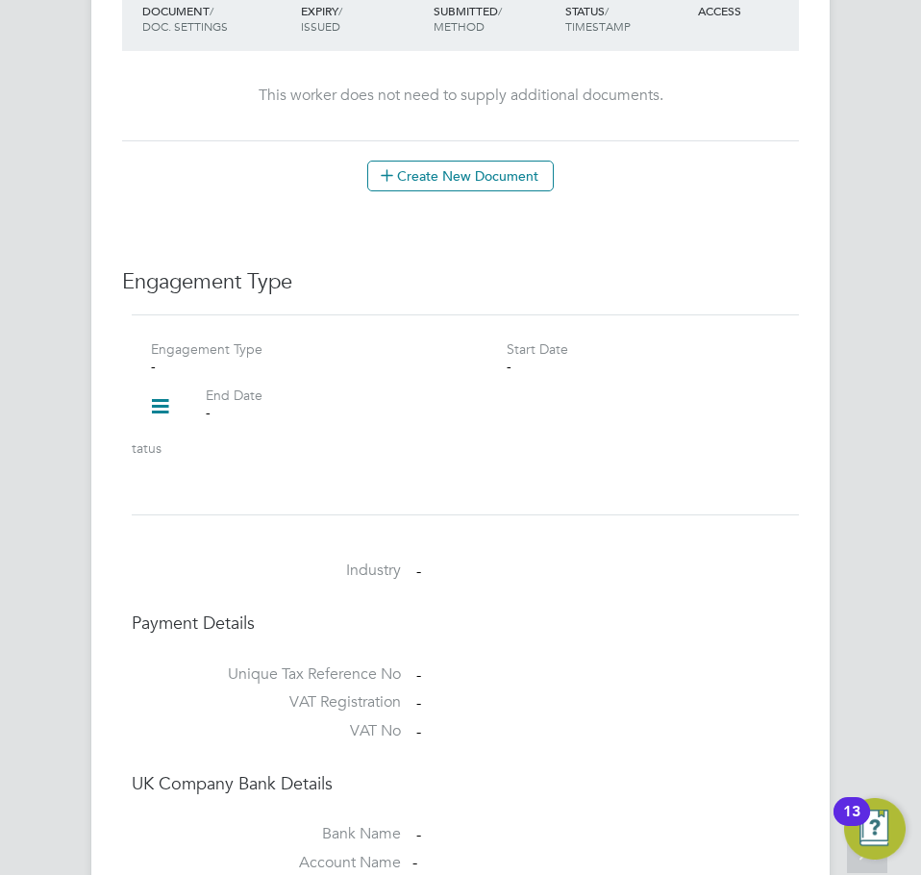
click at [161, 390] on icon at bounding box center [160, 406] width 34 height 44
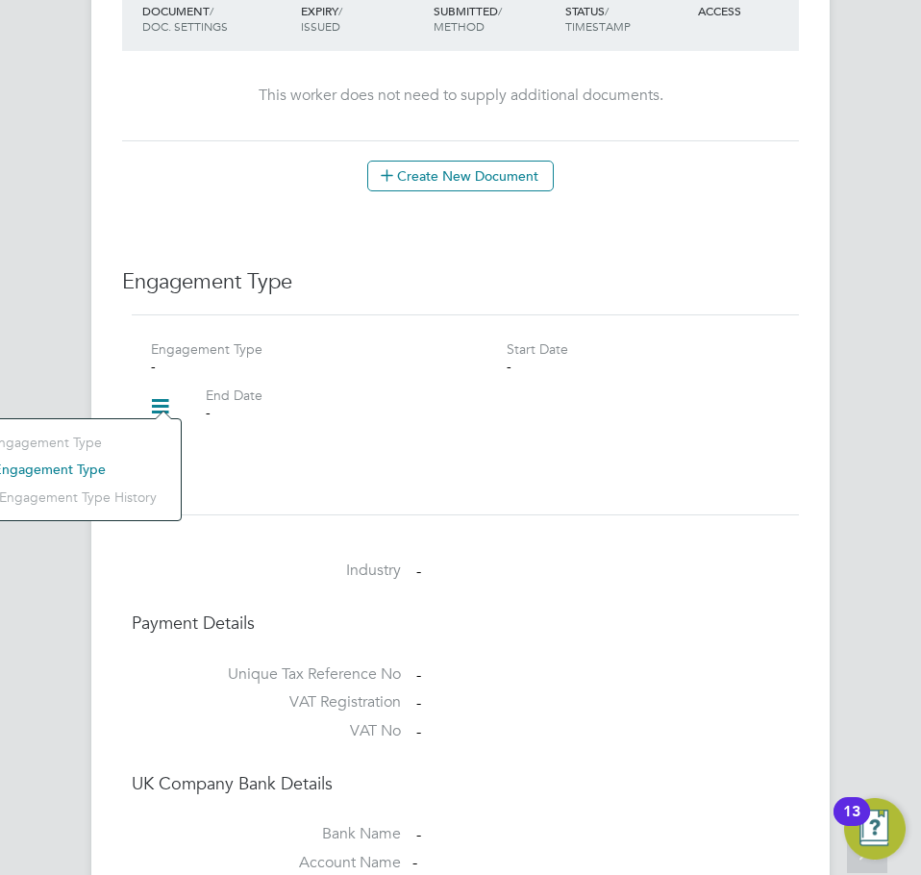
click at [68, 468] on li "Add Engagement Type" at bounding box center [62, 469] width 218 height 27
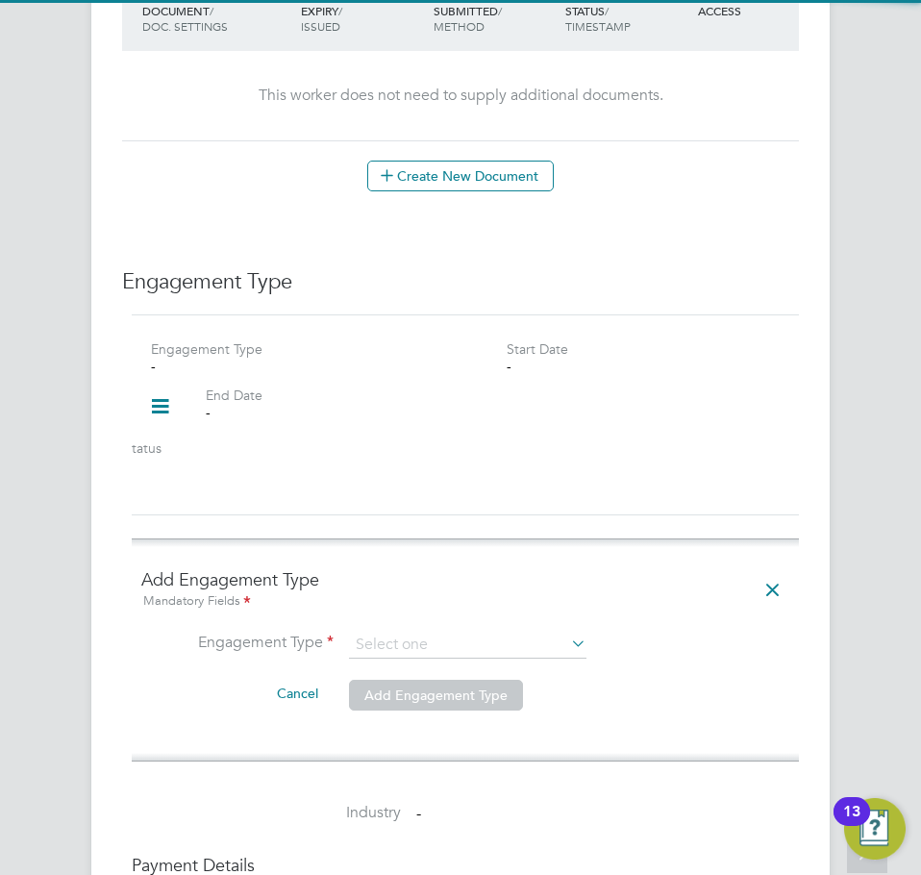
click at [375, 640] on li "Engagement Type" at bounding box center [465, 654] width 648 height 46
click at [377, 635] on input at bounding box center [467, 644] width 237 height 27
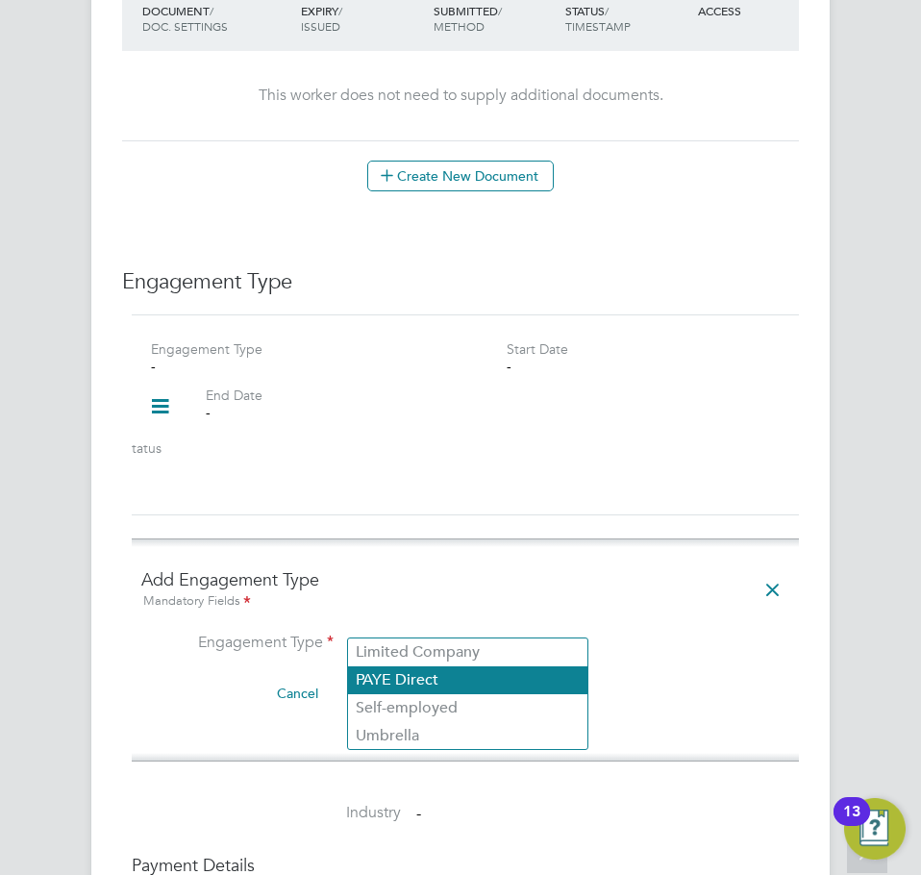
click at [430, 676] on li "PAYE Direct" at bounding box center [467, 680] width 239 height 28
type input "PAYE Direct"
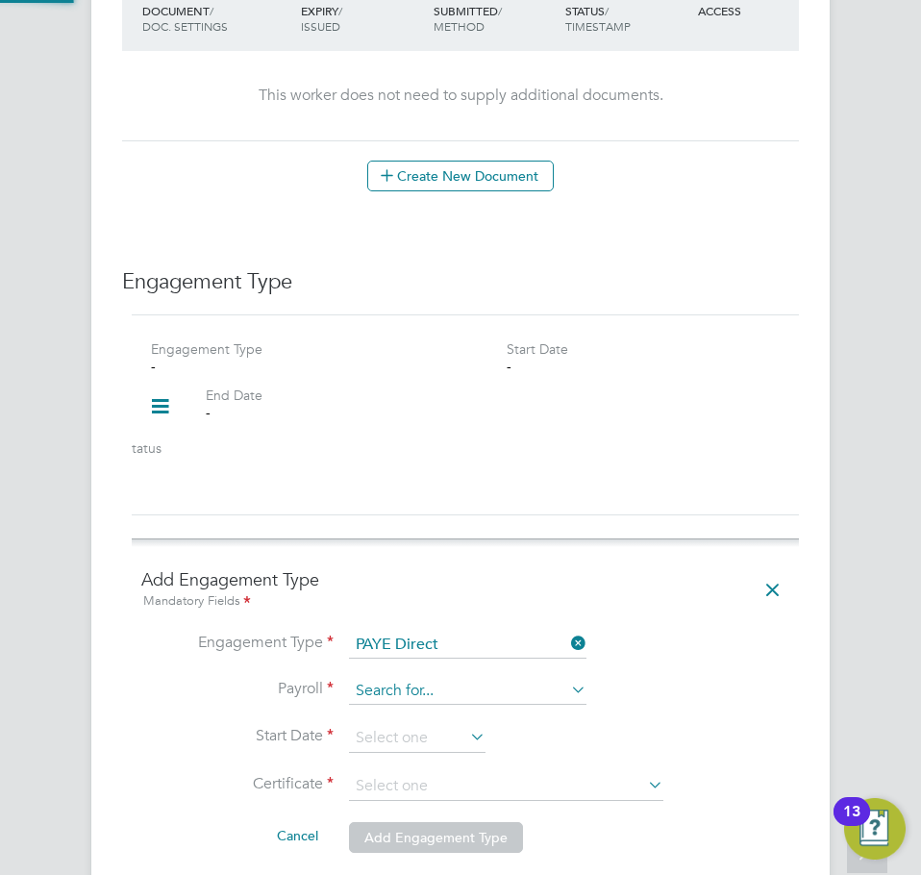
click at [426, 678] on input at bounding box center [467, 691] width 237 height 27
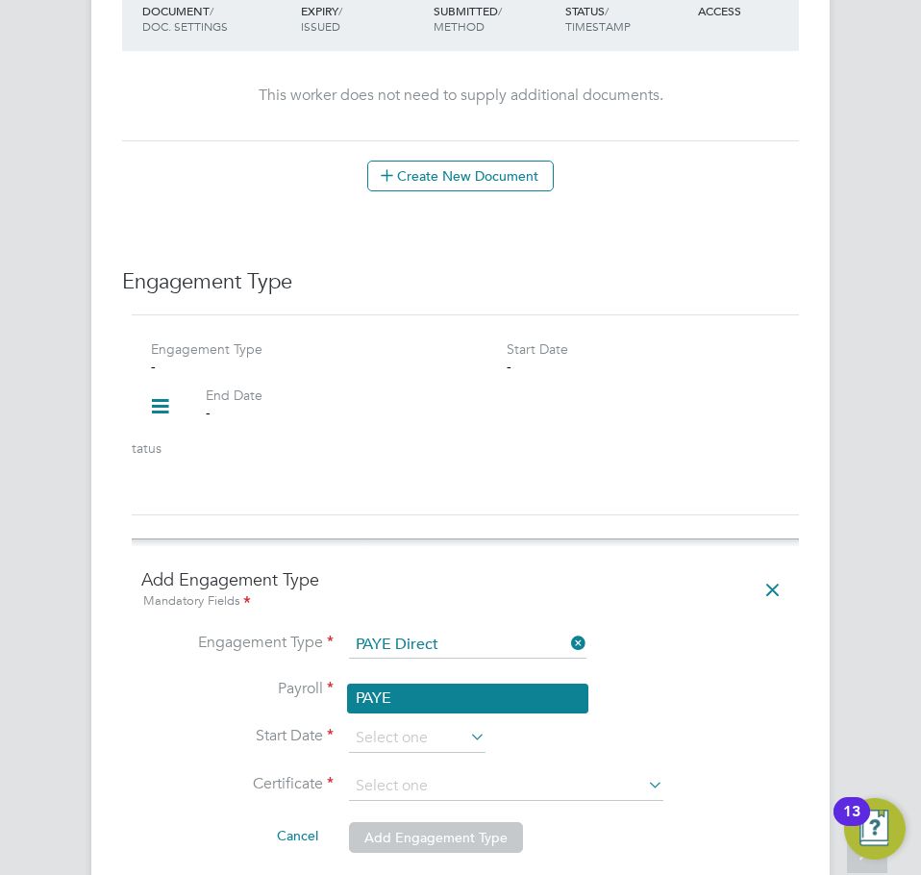
click at [424, 704] on li "PAYE" at bounding box center [467, 698] width 239 height 28
type input "PAYE"
click at [400, 724] on input at bounding box center [417, 738] width 136 height 29
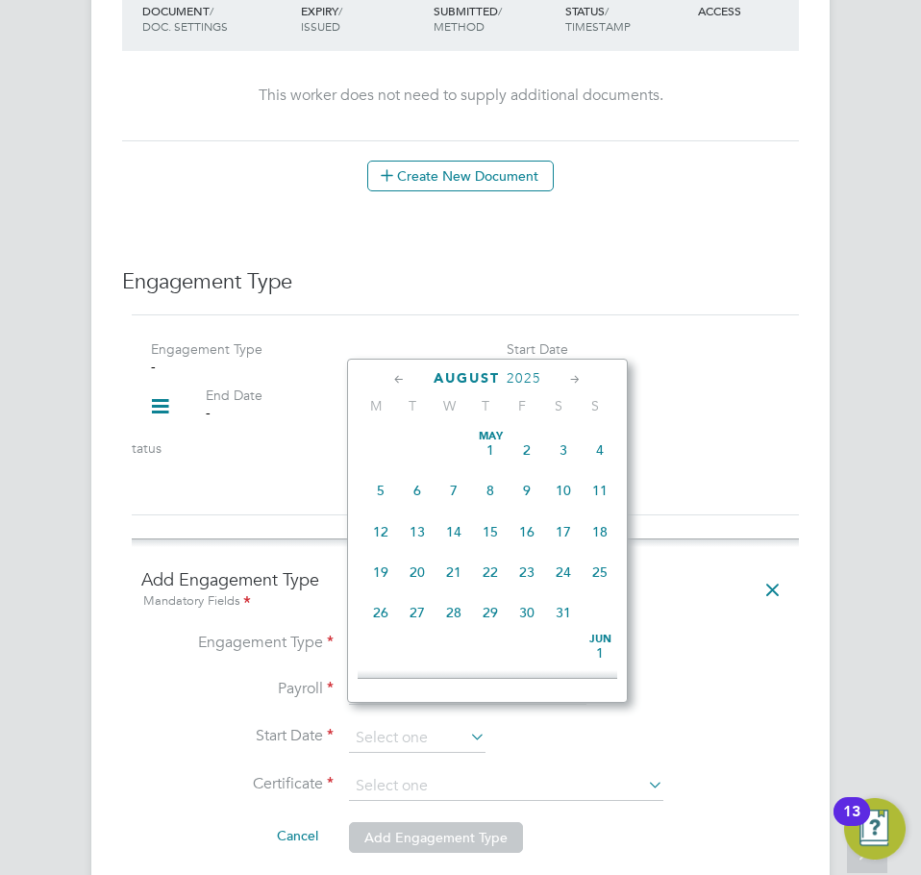
scroll to position [665, 0]
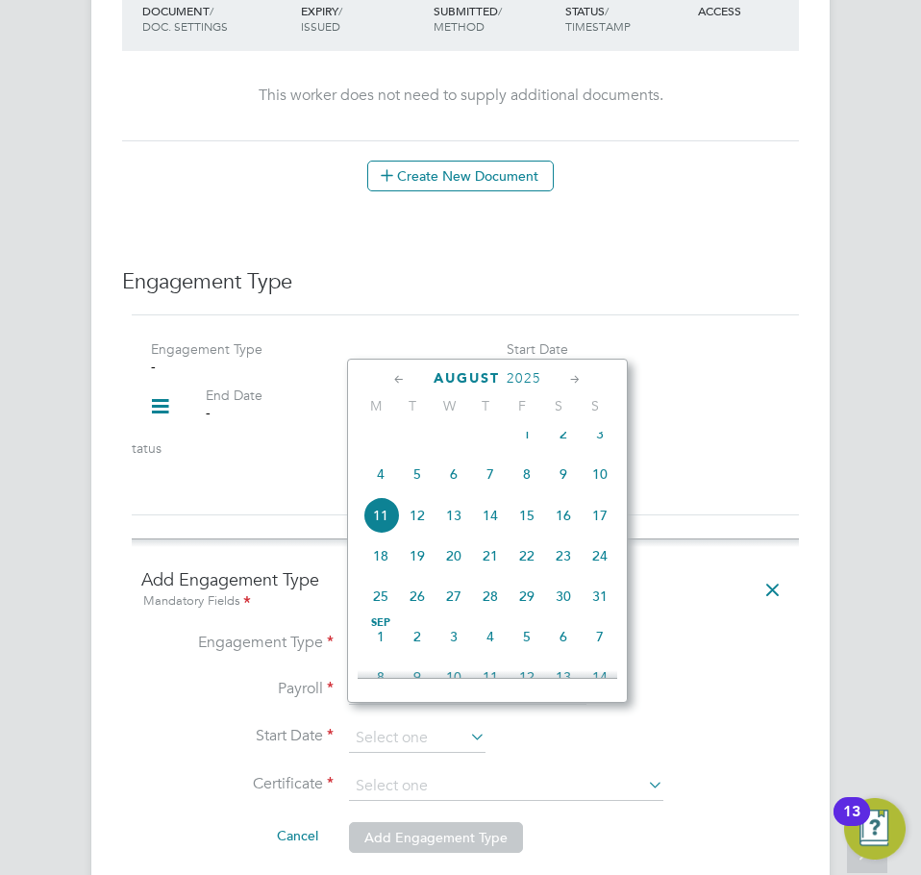
click at [377, 531] on span "11" at bounding box center [380, 515] width 37 height 37
type input "11 Aug 2025"
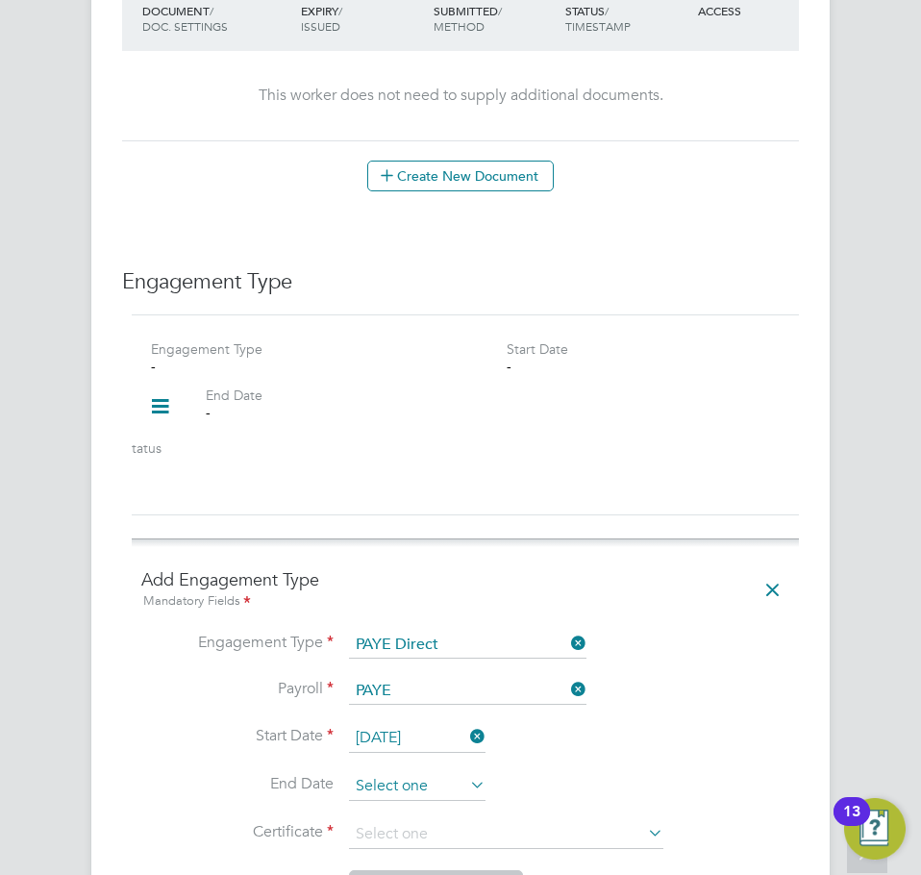
click at [368, 772] on input at bounding box center [417, 786] width 136 height 29
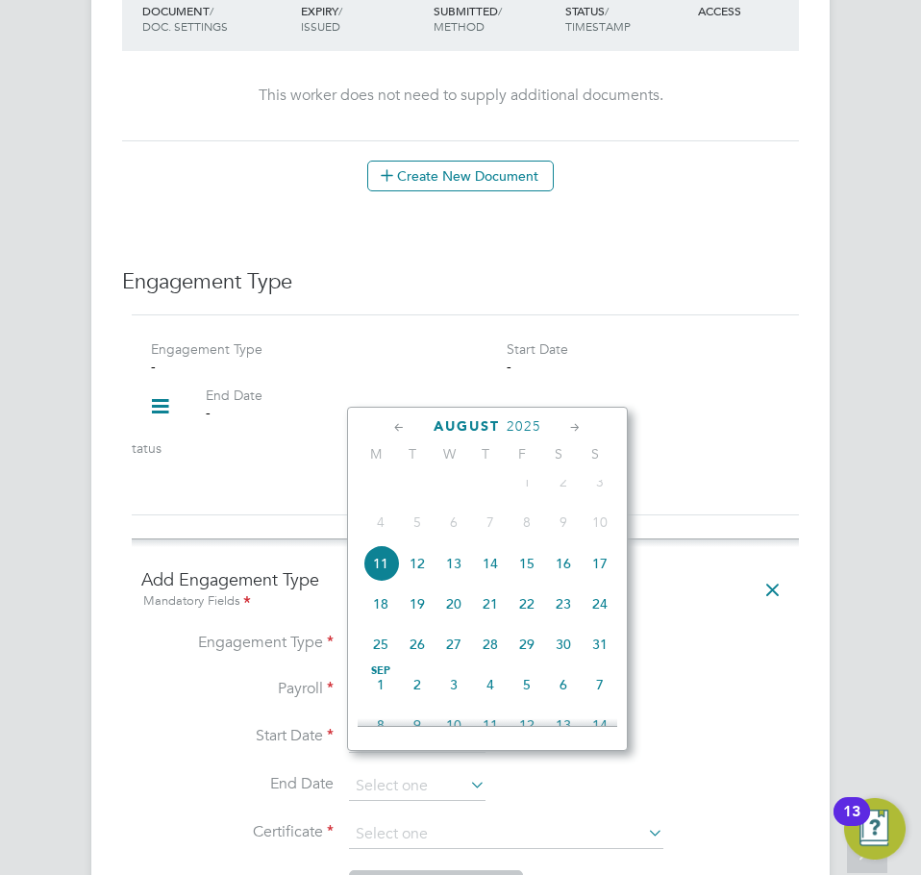
click at [224, 640] on li "Engagement Type PAYE Direct" at bounding box center [465, 654] width 648 height 46
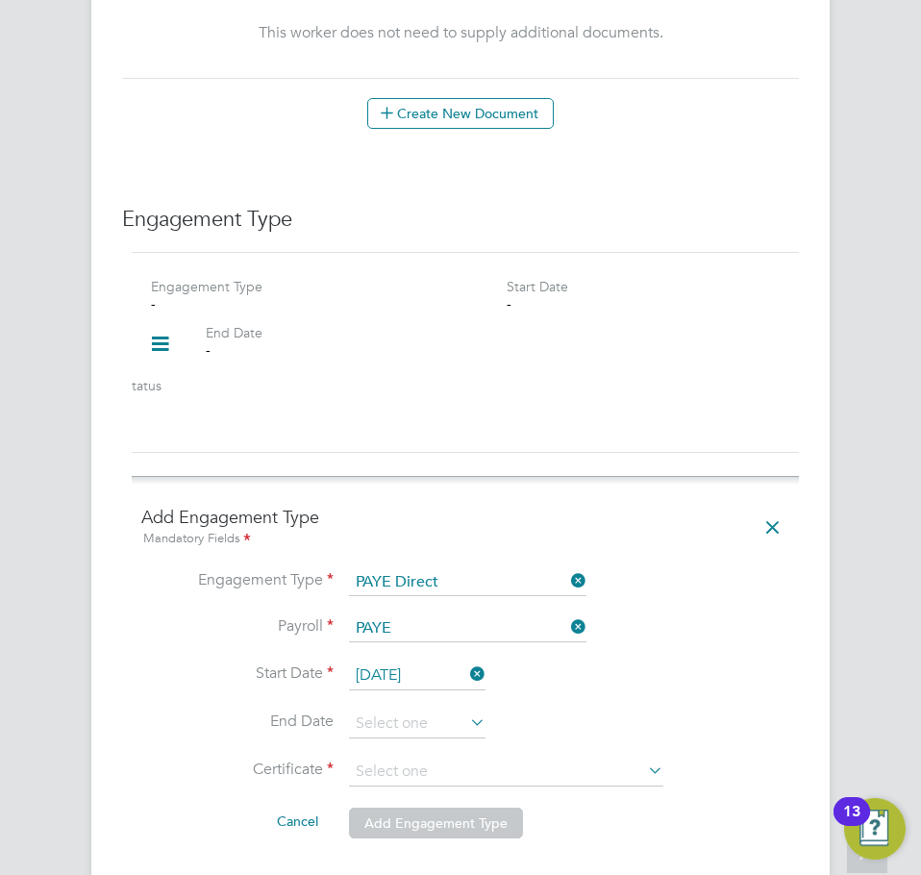
scroll to position [1153, 0]
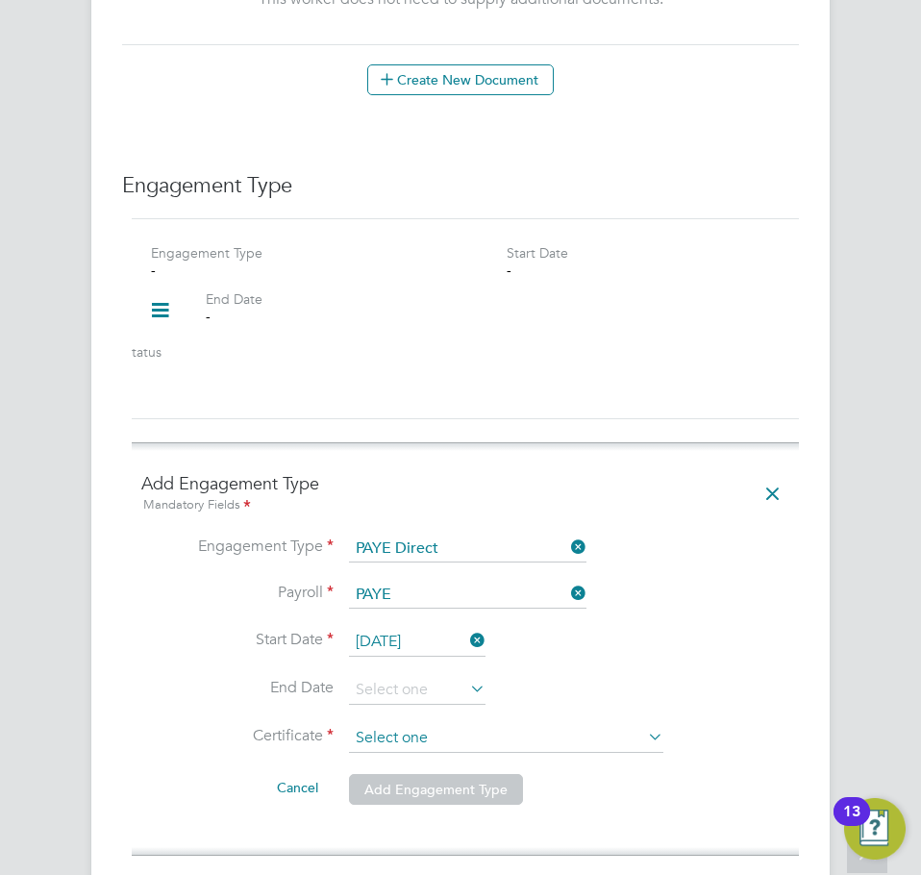
click at [366, 724] on input at bounding box center [506, 738] width 314 height 29
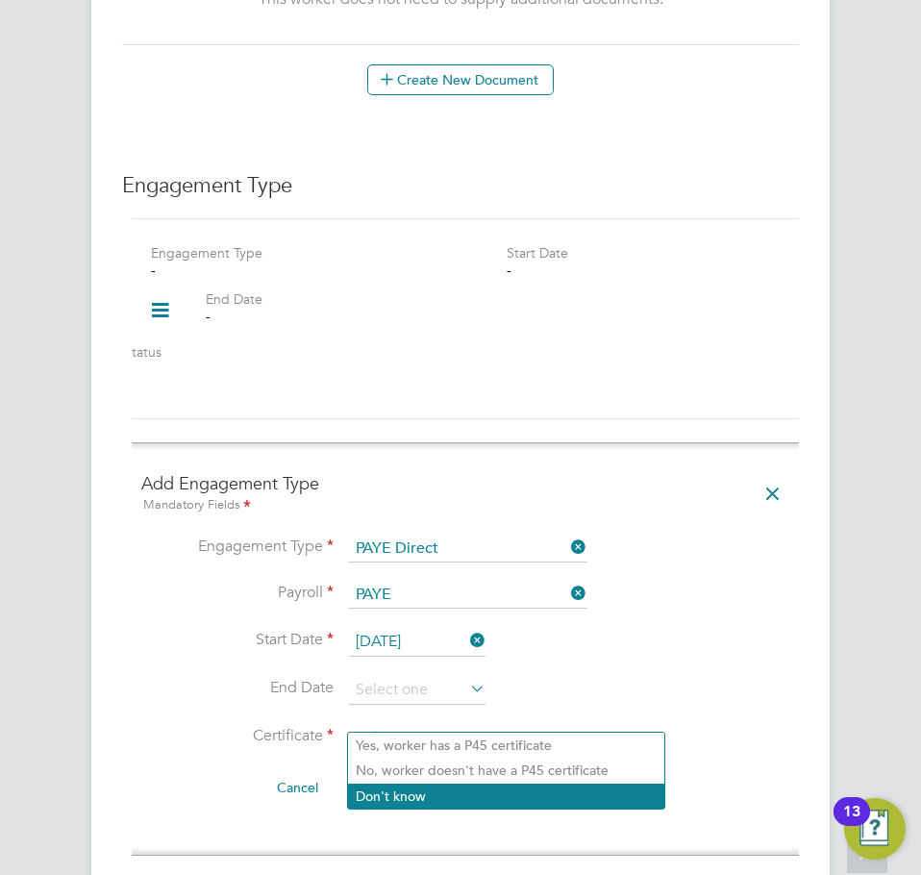
click at [420, 792] on li "Don't know" at bounding box center [506, 795] width 316 height 25
type input "Don't know"
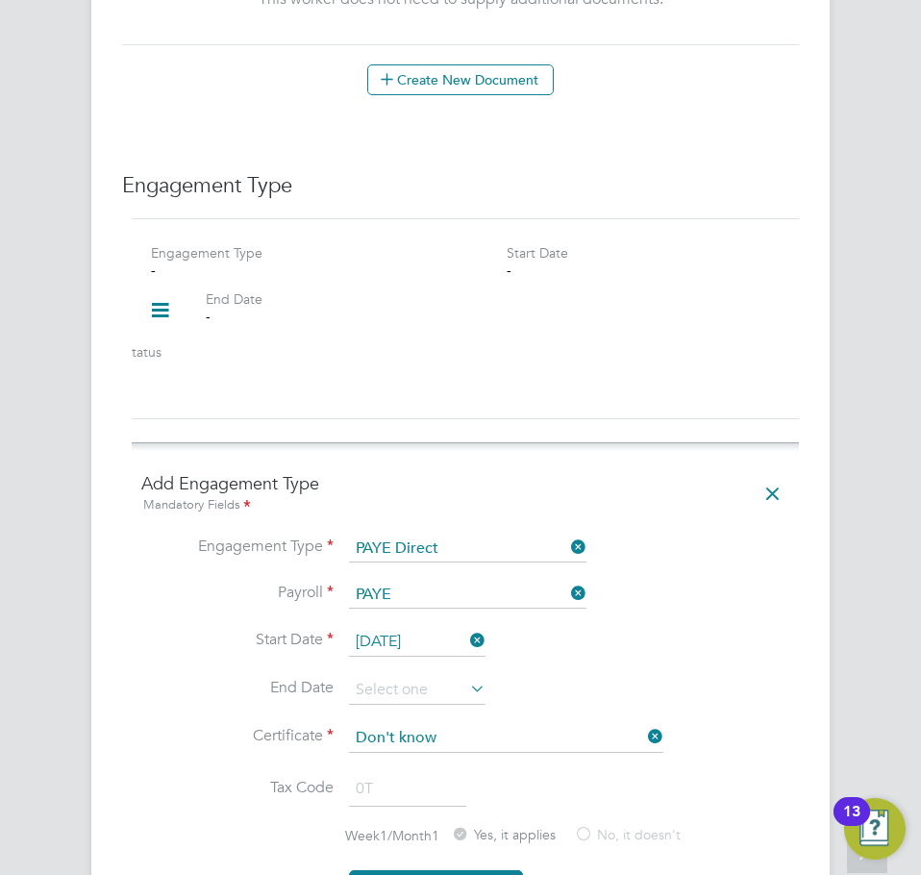
scroll to position [1346, 0]
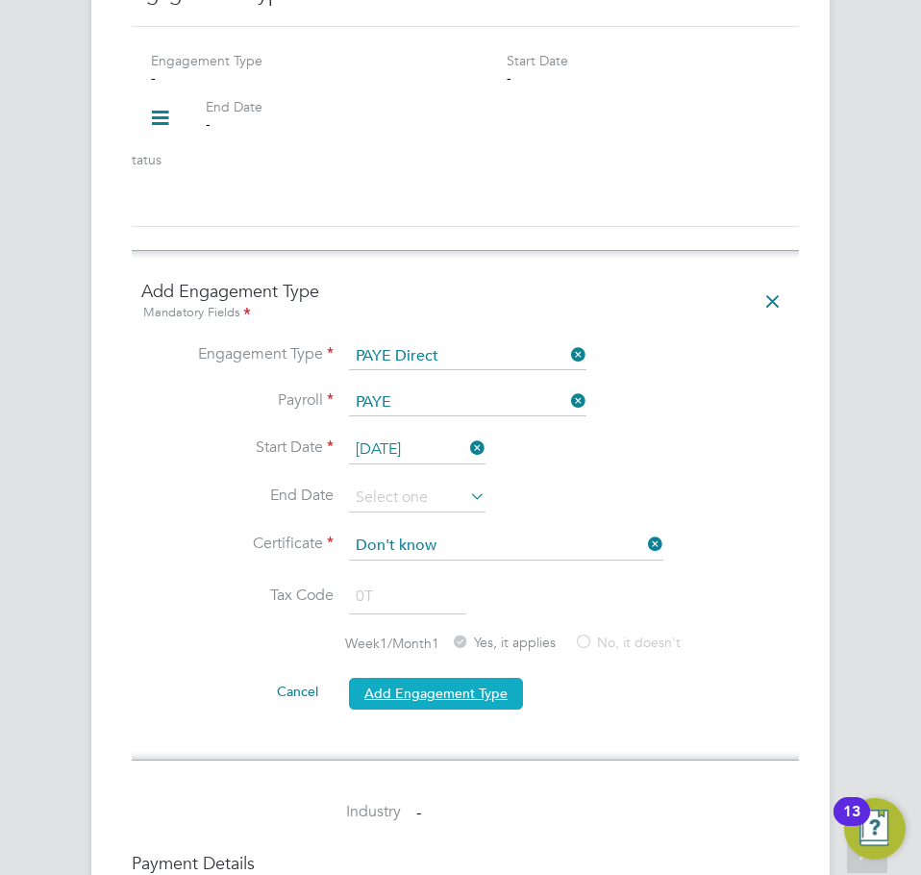
click at [414, 678] on button "Add Engagement Type" at bounding box center [436, 693] width 174 height 31
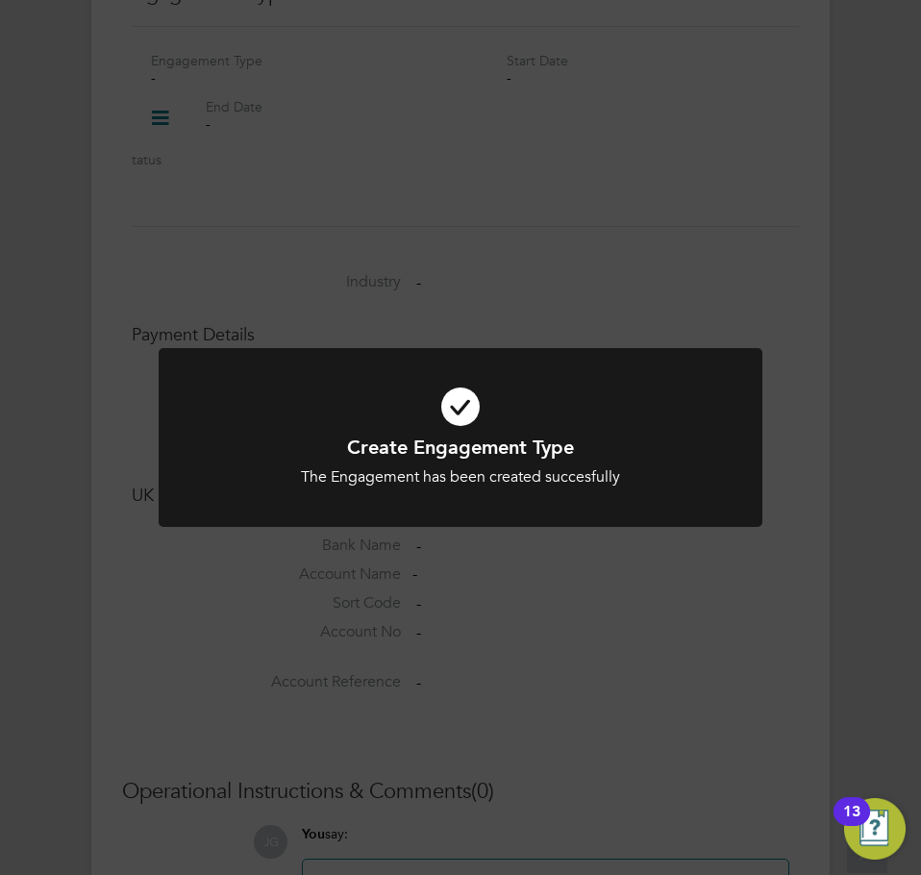
click at [756, 588] on div "Create Engagement Type The Engagement has been created succesfully Cancel Okay" at bounding box center [460, 437] width 921 height 875
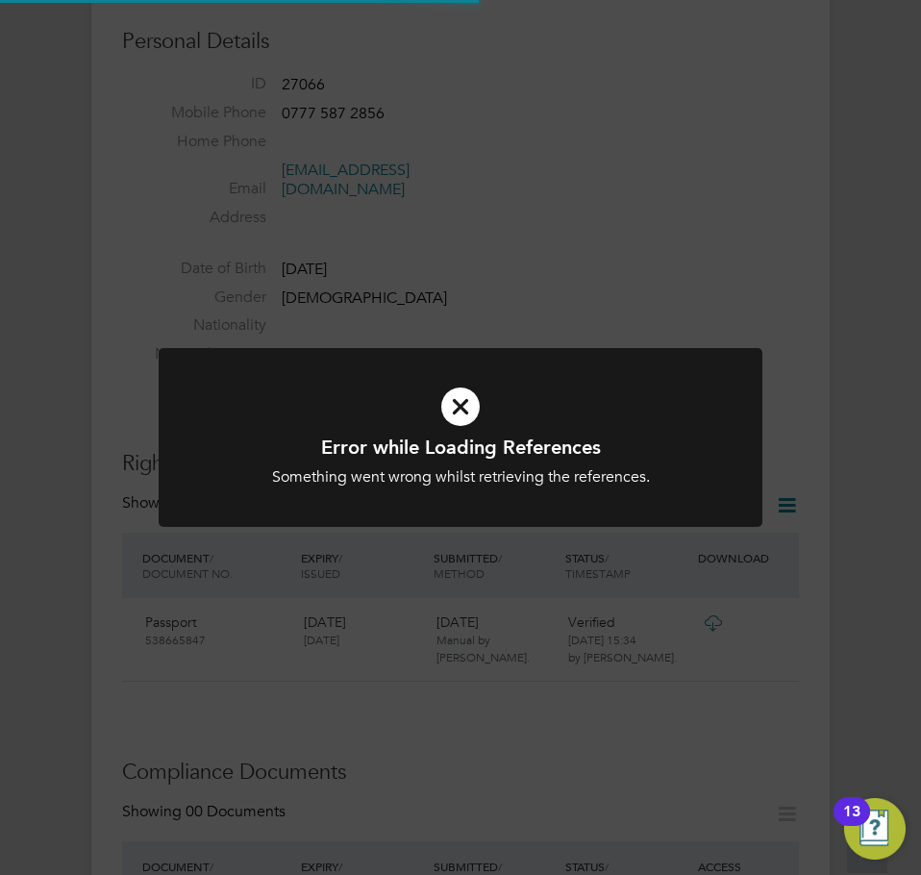
scroll to position [0, 0]
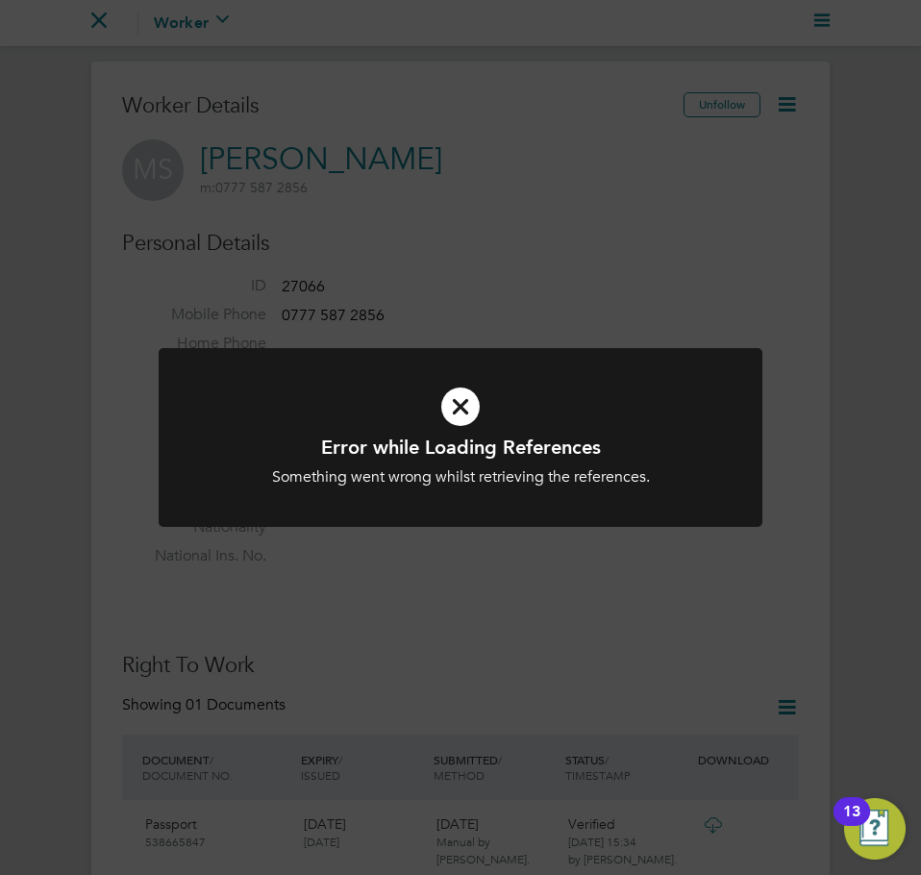
click at [363, 82] on div "Error while Loading References Something went wrong whilst retrieving the refer…" at bounding box center [460, 437] width 921 height 875
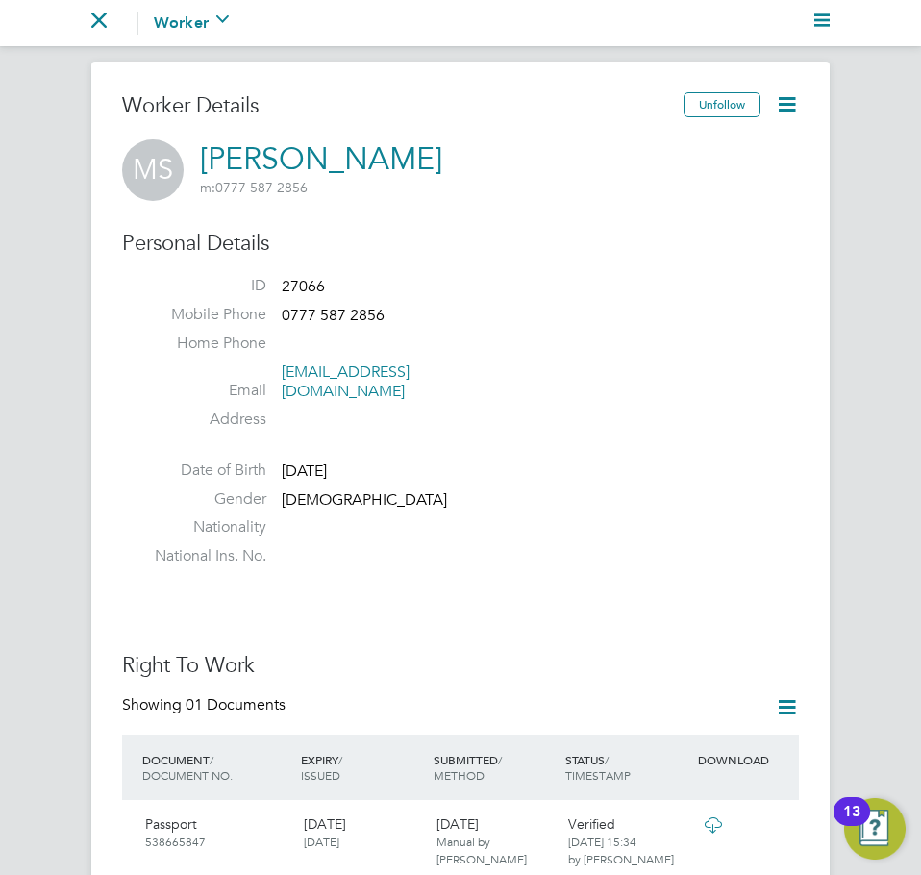
click at [90, 29] on nav "Go back to All Workers Worker Payment History Tasks Activity Logs" at bounding box center [460, 23] width 921 height 46
click at [99, 22] on icon "Main navigation" at bounding box center [98, 19] width 15 height 15
